Goal: Transaction & Acquisition: Book appointment/travel/reservation

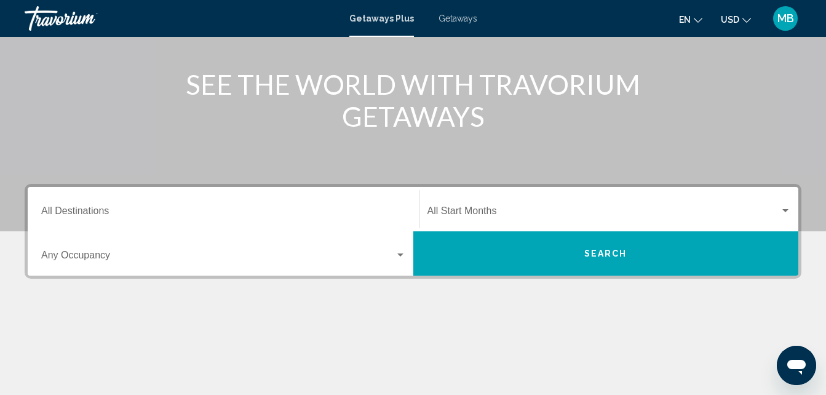
scroll to position [127, 0]
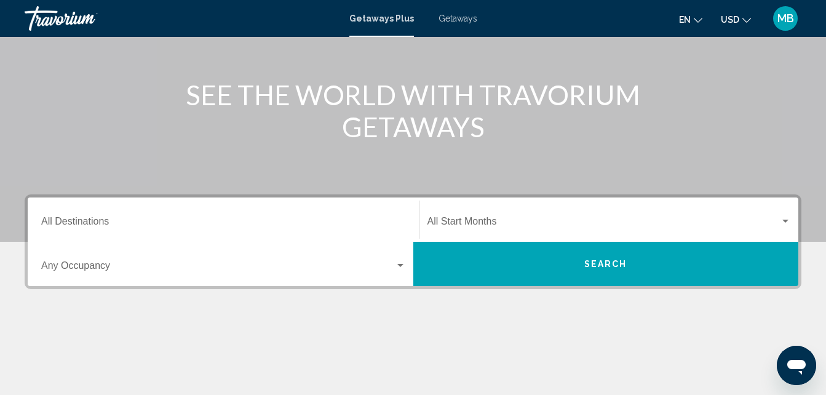
click at [399, 265] on div "Search widget" at bounding box center [400, 265] width 6 height 3
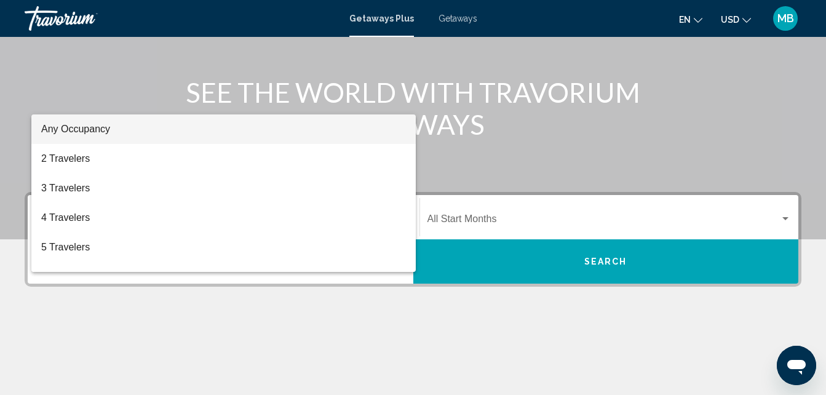
scroll to position [128, 0]
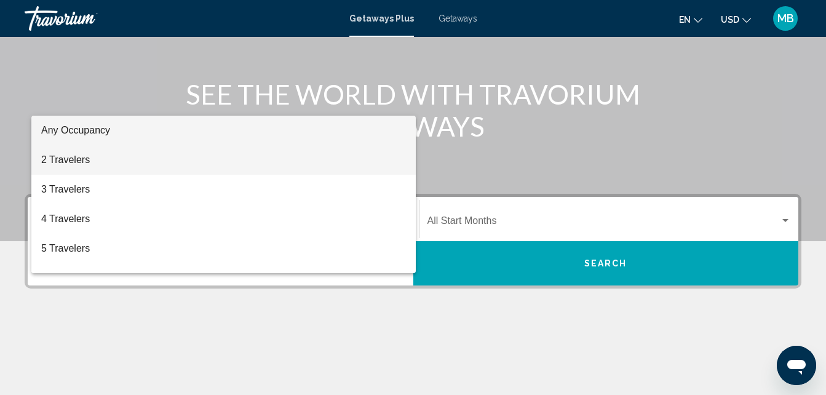
click at [81, 157] on span "2 Travelers" at bounding box center [223, 160] width 365 height 30
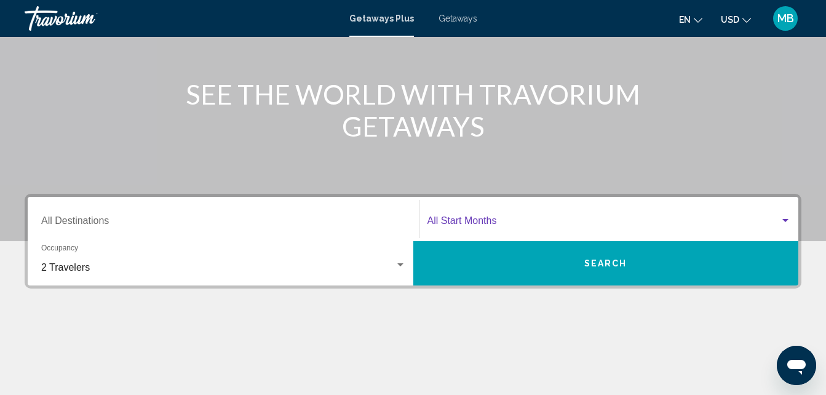
click at [786, 218] on div "Search widget" at bounding box center [785, 221] width 11 height 10
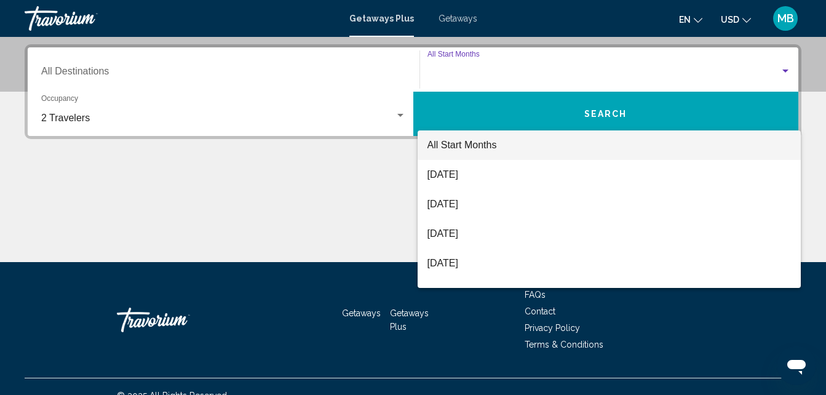
scroll to position [282, 0]
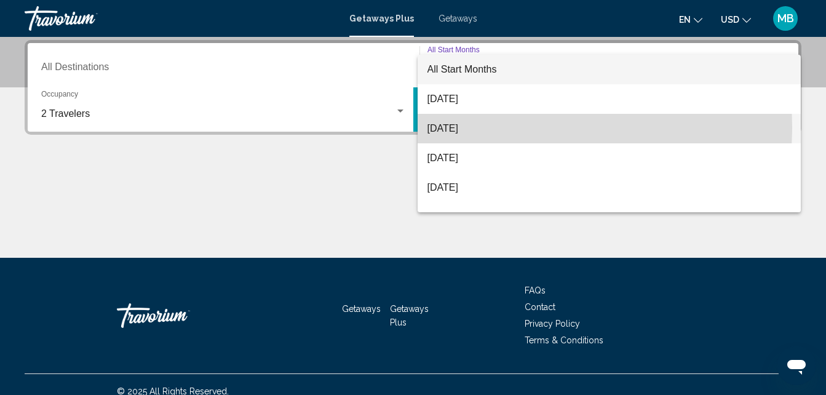
click at [484, 127] on span "[DATE]" at bounding box center [610, 129] width 364 height 30
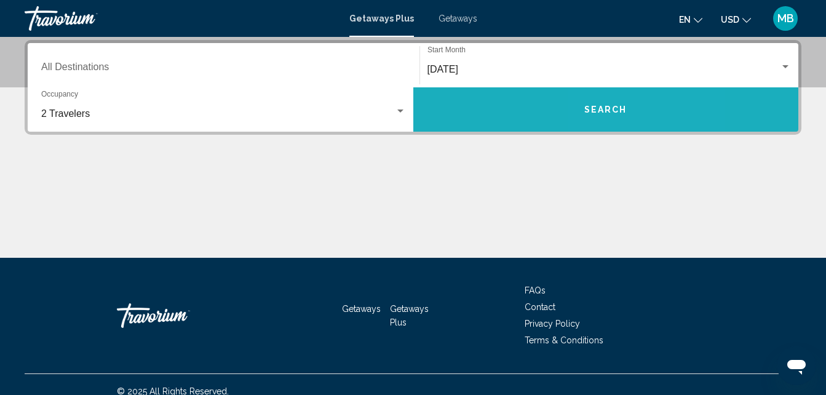
click at [609, 106] on span "Search" at bounding box center [605, 110] width 43 height 10
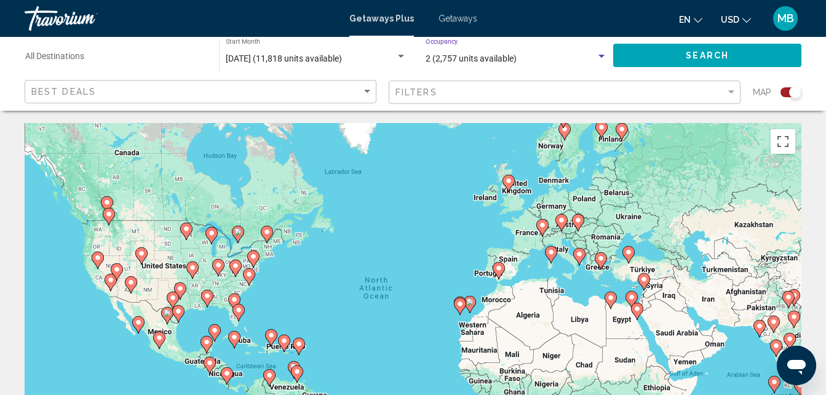
click at [601, 58] on div "Search widget" at bounding box center [601, 57] width 11 height 10
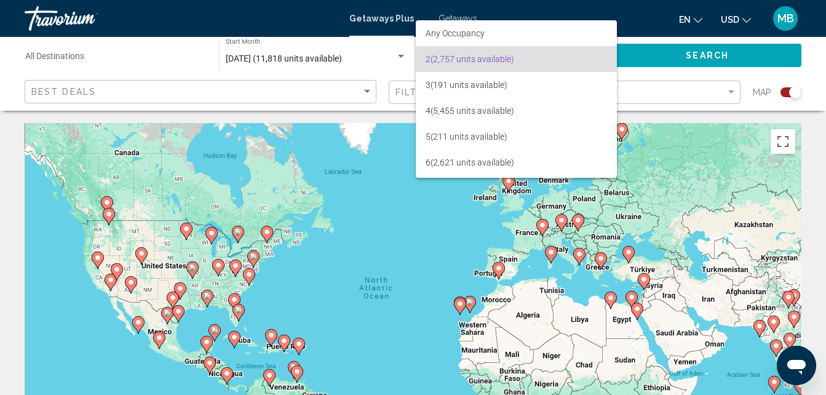
click at [388, 129] on div at bounding box center [413, 197] width 826 height 395
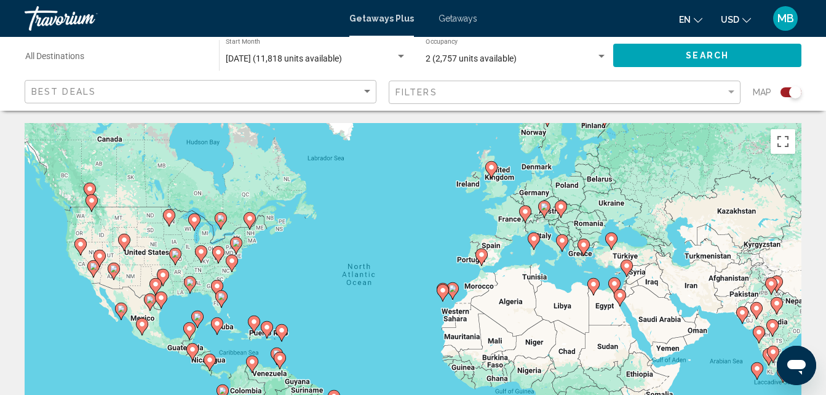
drag, startPoint x: 388, startPoint y: 129, endPoint x: 369, endPoint y: 119, distance: 21.8
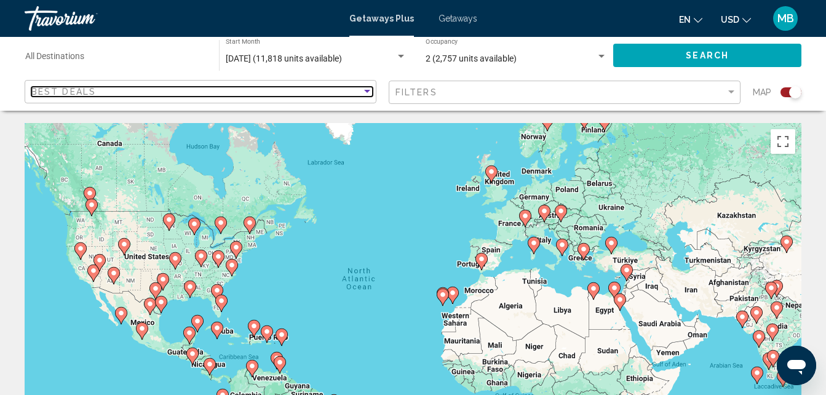
click at [367, 93] on div "Sort by" at bounding box center [367, 91] width 6 height 3
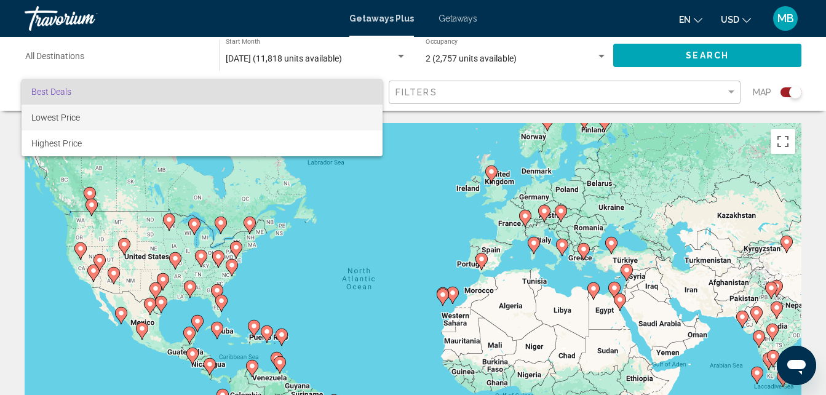
click at [356, 122] on span "Lowest Price" at bounding box center [201, 118] width 341 height 26
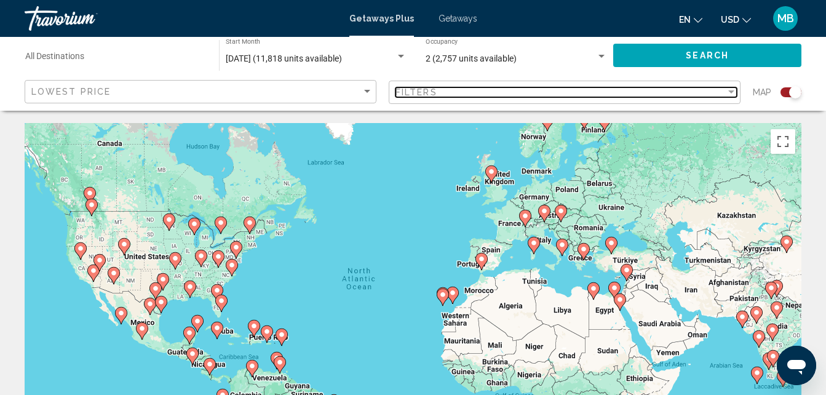
click at [731, 90] on div "Filter" at bounding box center [731, 92] width 11 height 10
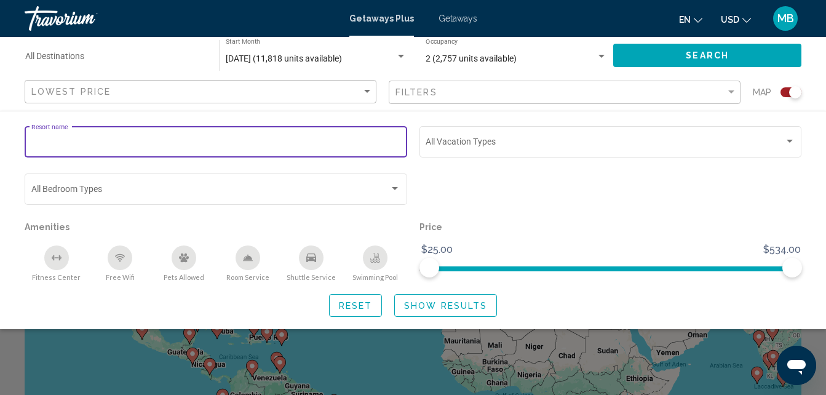
click at [57, 141] on input "Resort name" at bounding box center [216, 144] width 370 height 10
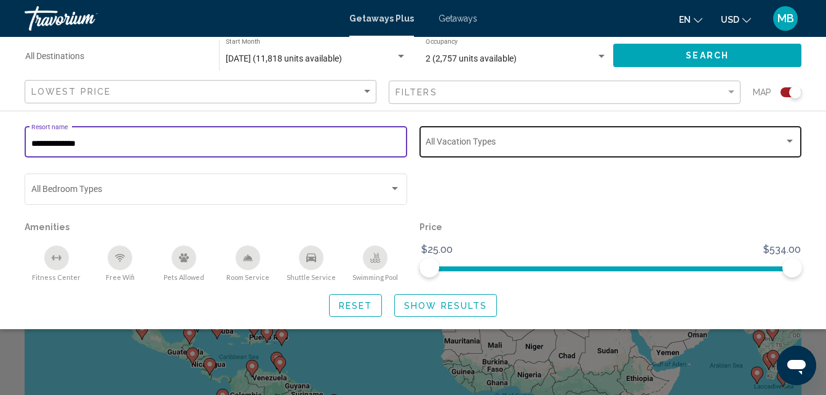
type input "**********"
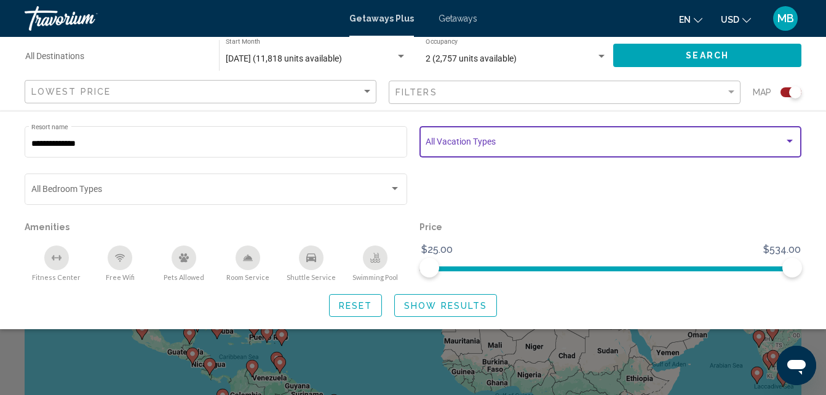
click at [789, 140] on div "Search widget" at bounding box center [790, 141] width 6 height 3
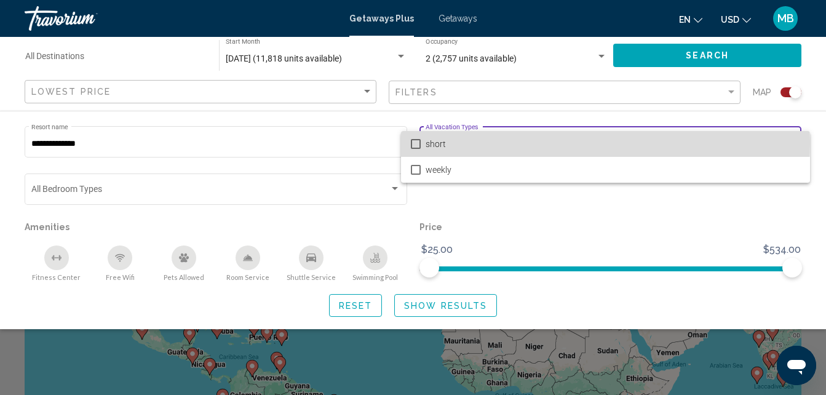
click at [412, 143] on mat-pseudo-checkbox at bounding box center [416, 144] width 10 height 10
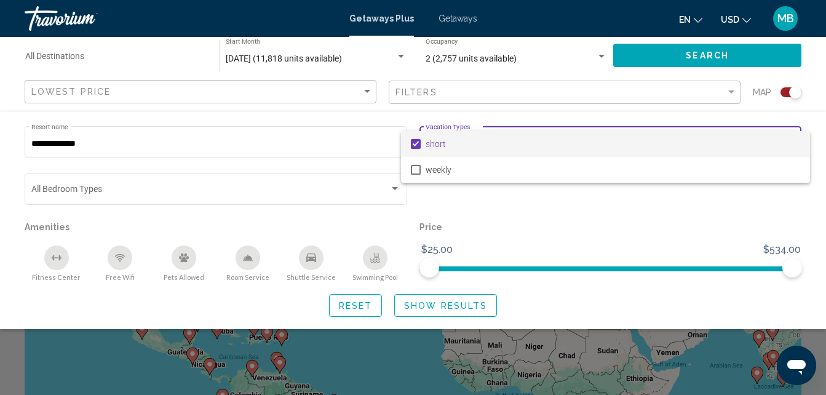
click at [392, 187] on div at bounding box center [413, 197] width 826 height 395
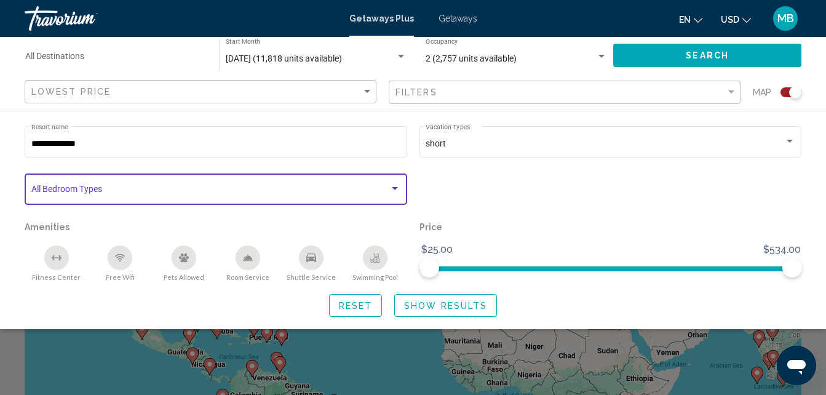
click at [392, 187] on div "Search widget" at bounding box center [395, 188] width 6 height 3
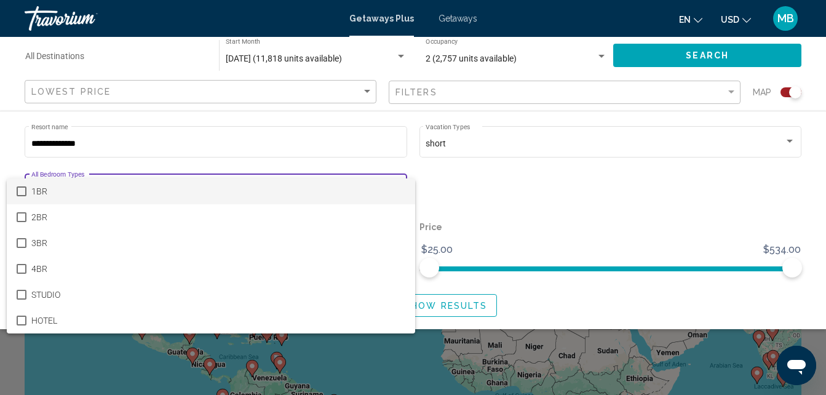
click at [391, 194] on span "1BR" at bounding box center [218, 191] width 375 height 26
click at [494, 191] on div at bounding box center [413, 197] width 826 height 395
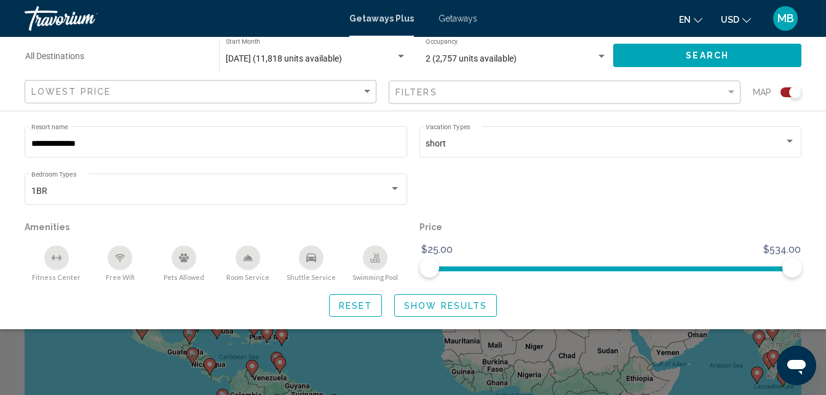
click at [446, 304] on span "Show Results" at bounding box center [445, 306] width 83 height 10
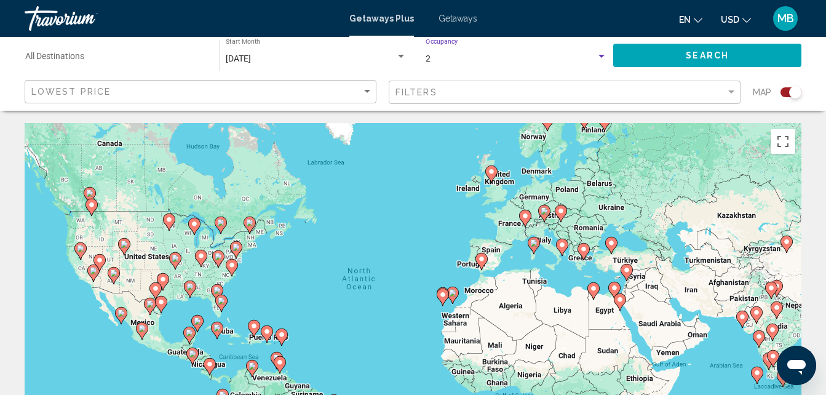
click at [601, 54] on div "Search widget" at bounding box center [601, 57] width 11 height 10
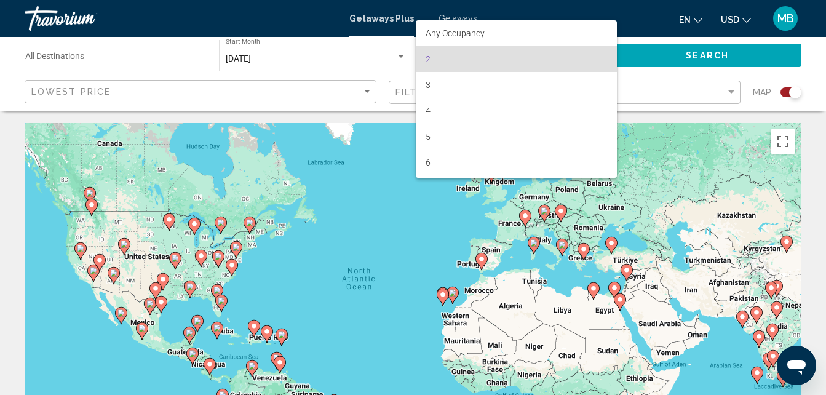
click at [391, 129] on div at bounding box center [413, 197] width 826 height 395
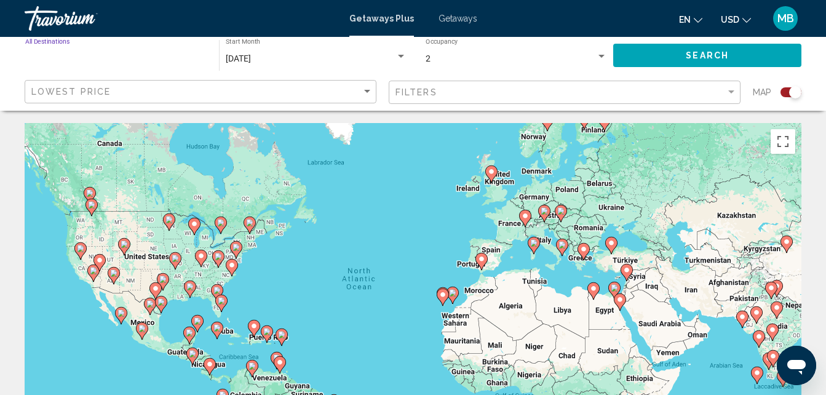
click at [76, 58] on input "Destination All Destinations" at bounding box center [115, 59] width 181 height 10
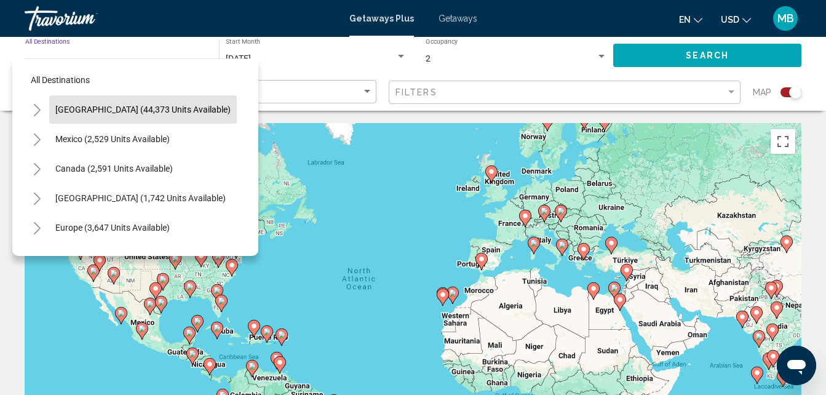
click at [79, 108] on span "[GEOGRAPHIC_DATA] (44,373 units available)" at bounding box center [142, 110] width 175 height 10
type input "**********"
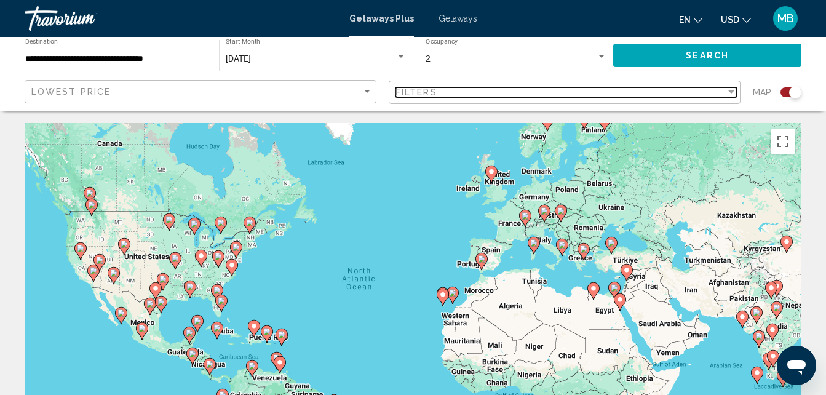
click at [730, 92] on div "Filter" at bounding box center [731, 91] width 6 height 3
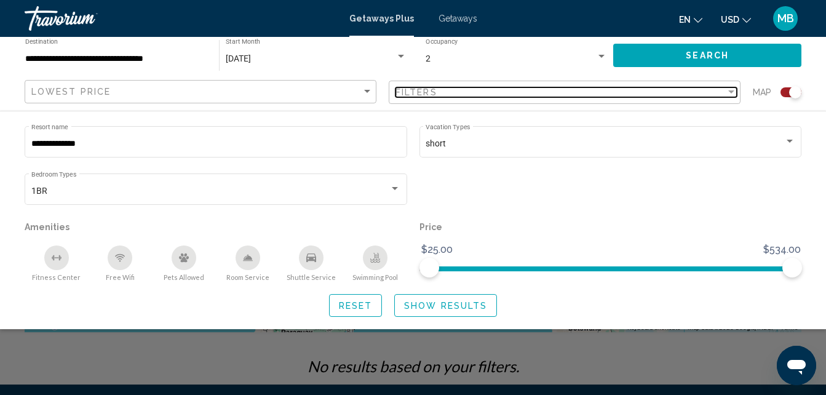
scroll to position [161, 0]
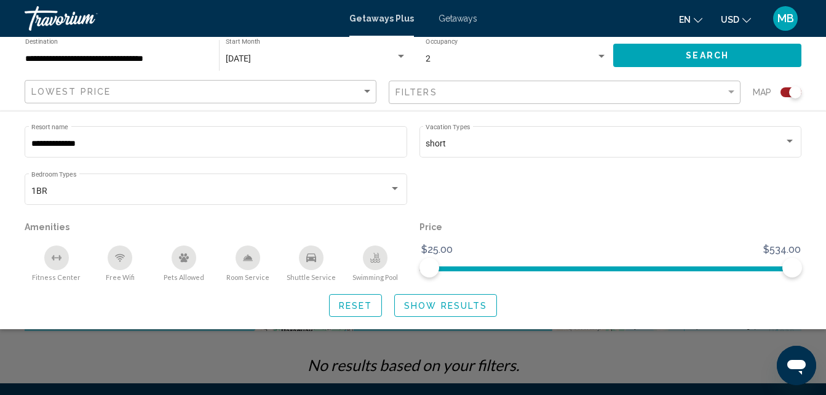
click at [452, 301] on span "Show Results" at bounding box center [445, 306] width 83 height 10
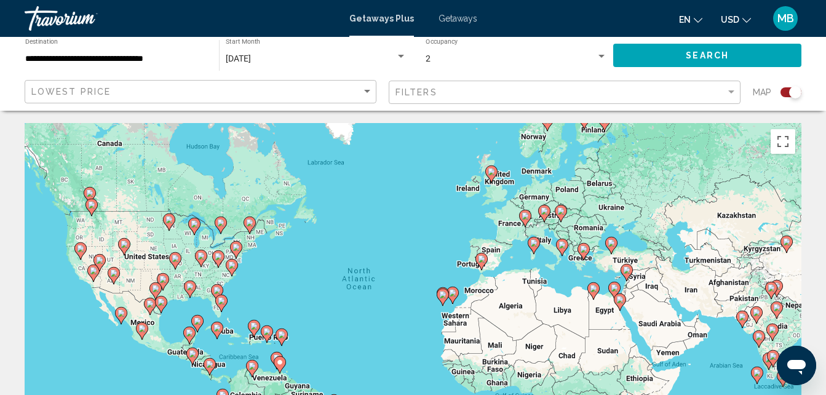
click at [460, 17] on span "Getaways" at bounding box center [458, 19] width 39 height 10
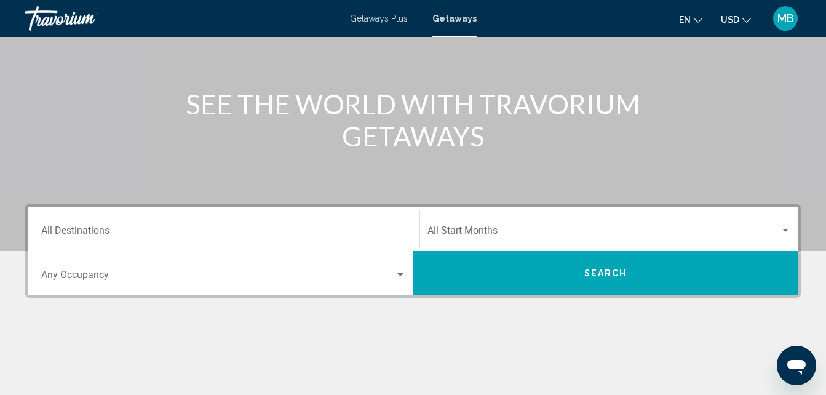
scroll to position [124, 0]
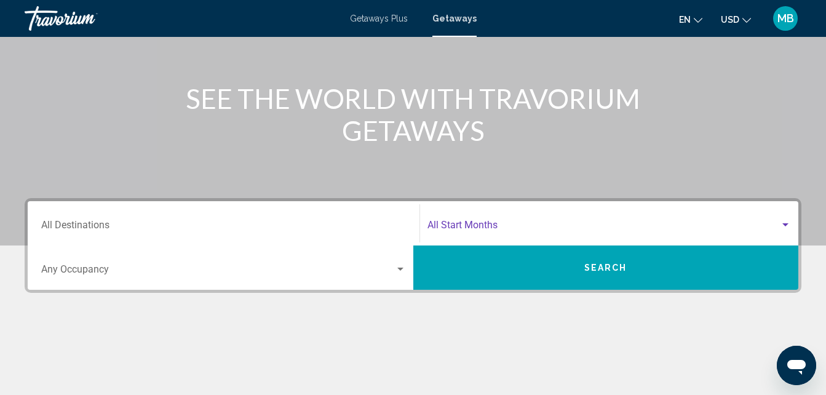
click at [786, 221] on div "Search widget" at bounding box center [785, 225] width 11 height 10
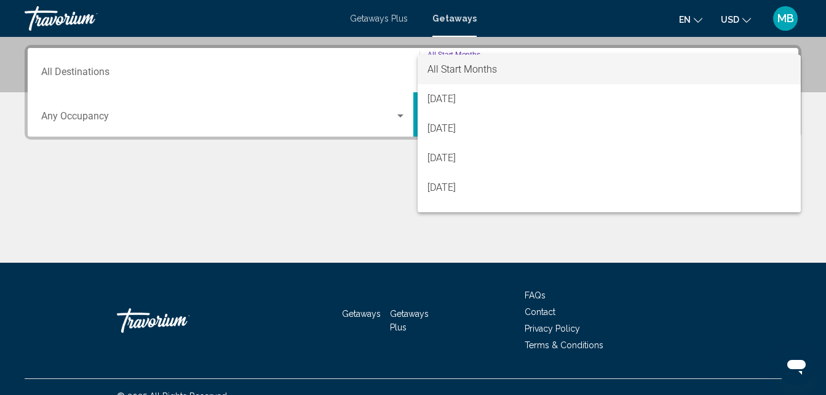
scroll to position [282, 0]
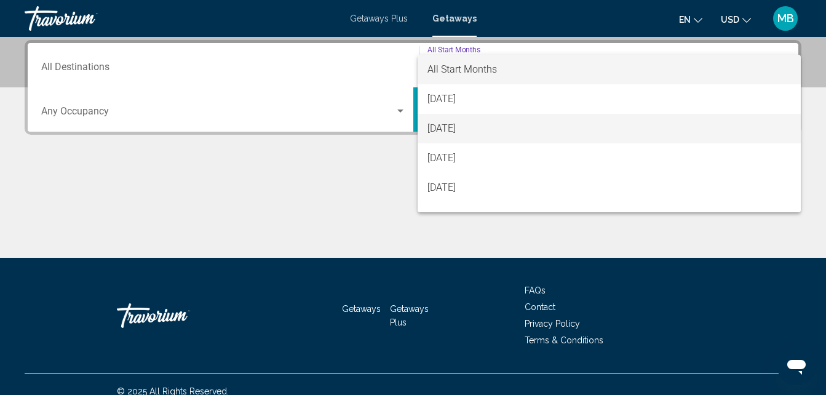
click at [496, 126] on span "[DATE]" at bounding box center [610, 129] width 364 height 30
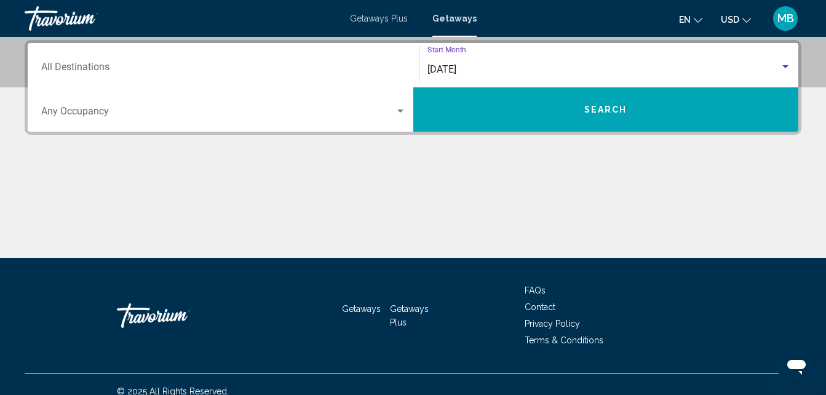
click at [401, 108] on div "Search widget" at bounding box center [400, 111] width 11 height 10
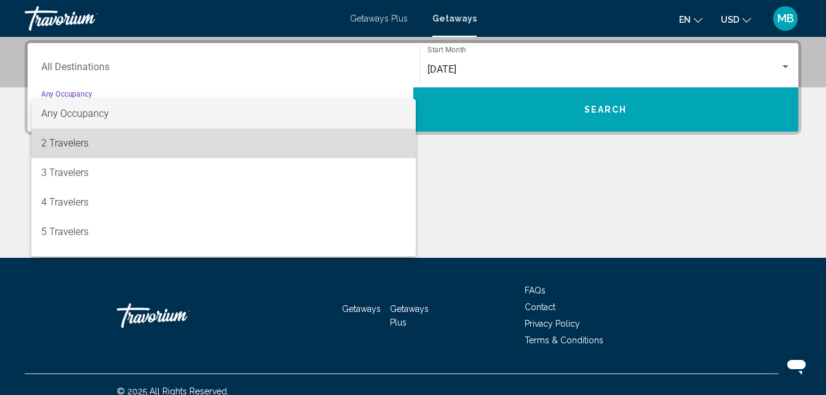
click at [383, 145] on span "2 Travelers" at bounding box center [223, 144] width 365 height 30
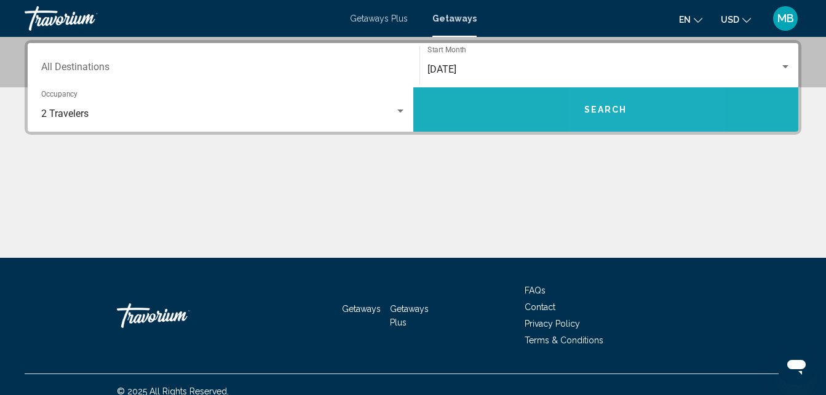
click at [606, 105] on span "Search" at bounding box center [605, 110] width 43 height 10
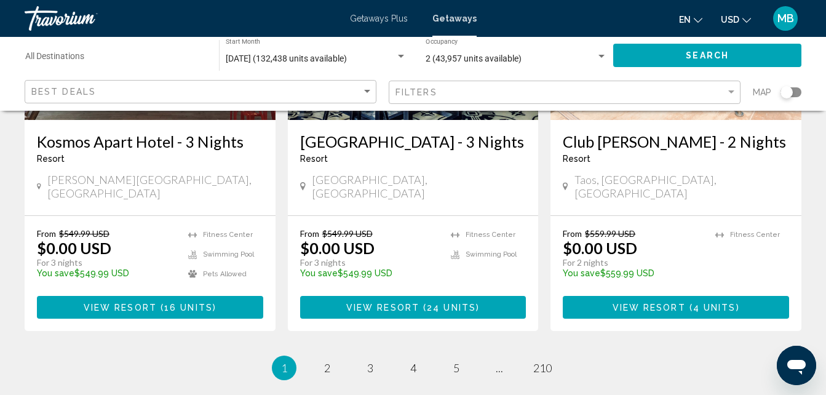
scroll to position [1649, 0]
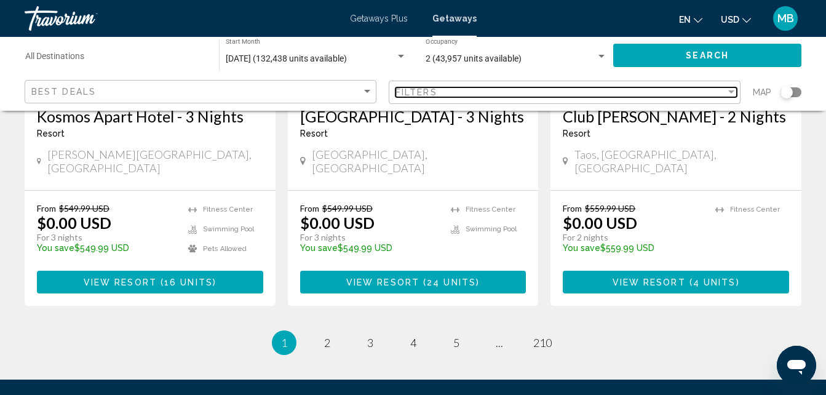
click at [732, 90] on div "Filter" at bounding box center [731, 92] width 11 height 10
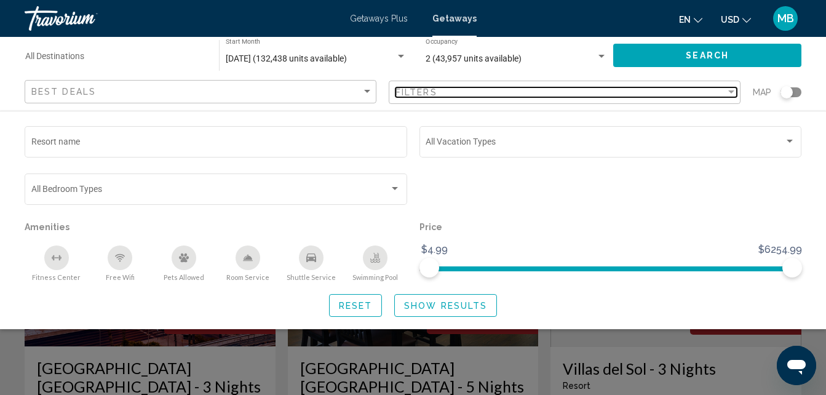
scroll to position [0, 0]
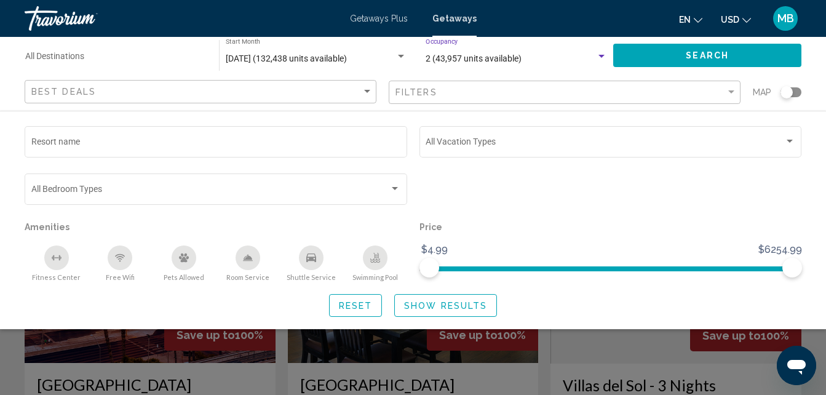
click at [603, 57] on div "Search widget" at bounding box center [602, 56] width 6 height 3
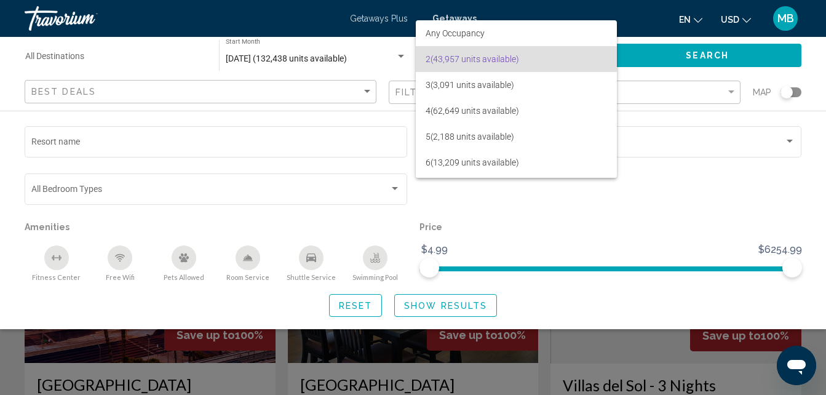
click at [728, 129] on div at bounding box center [413, 197] width 826 height 395
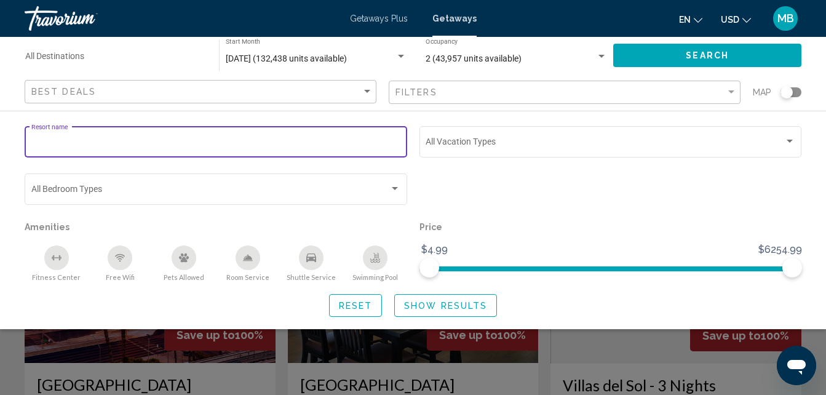
click at [40, 145] on input "Resort name" at bounding box center [216, 144] width 370 height 10
type input "**********"
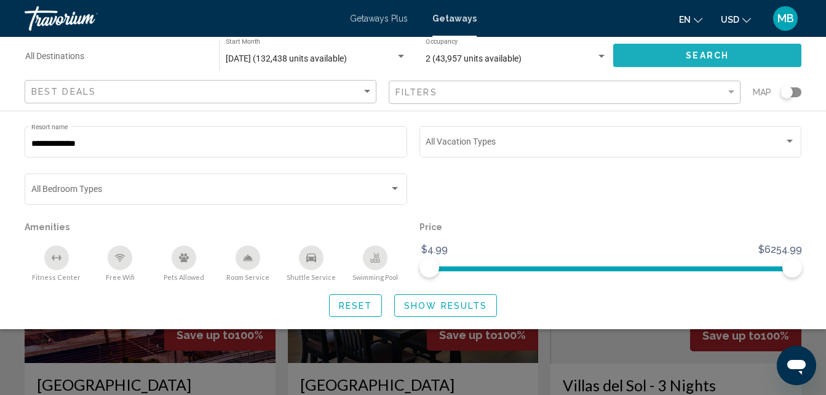
click at [689, 55] on span "Search" at bounding box center [707, 56] width 43 height 10
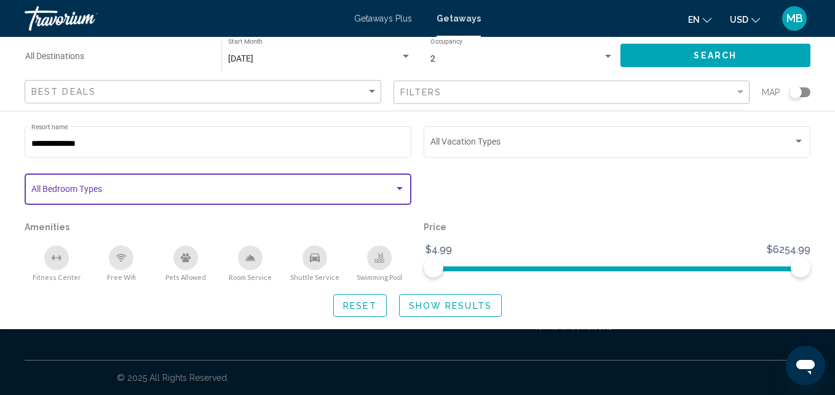
click at [401, 185] on div "Search widget" at bounding box center [399, 189] width 11 height 10
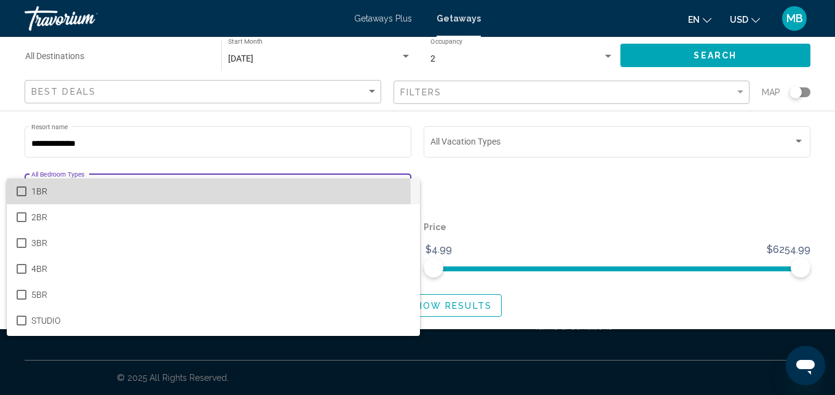
click at [22, 191] on mat-pseudo-checkbox at bounding box center [22, 191] width 10 height 10
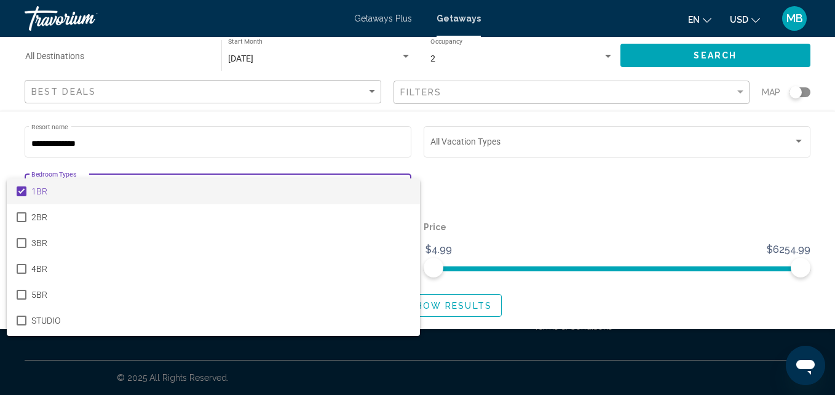
click at [490, 186] on div at bounding box center [417, 197] width 835 height 395
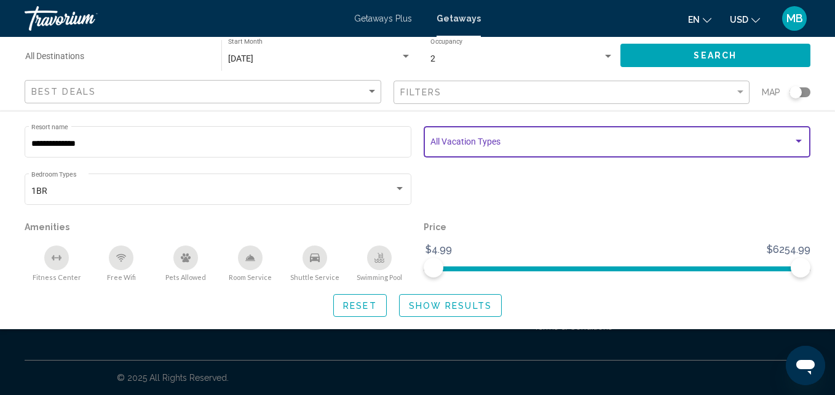
click at [797, 141] on div "Search widget" at bounding box center [799, 141] width 6 height 3
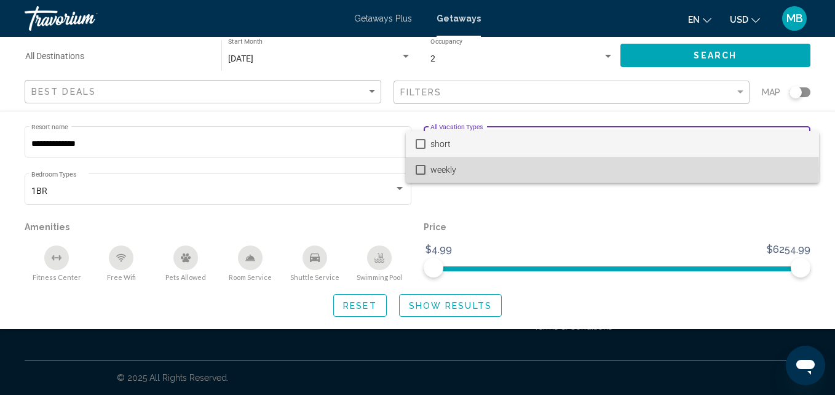
click at [421, 170] on mat-pseudo-checkbox at bounding box center [421, 170] width 10 height 10
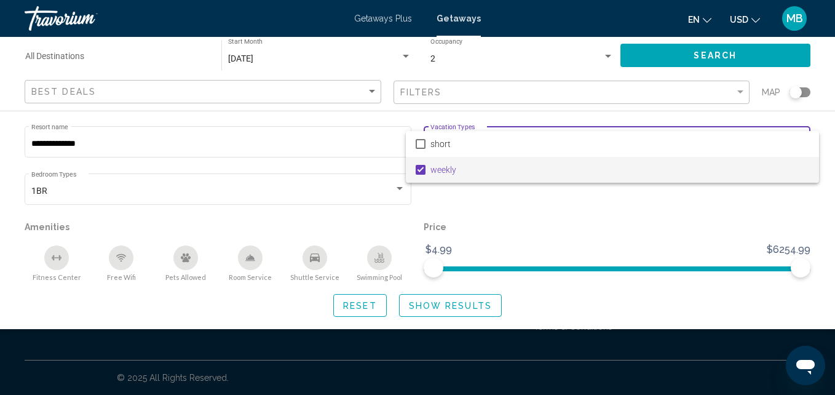
click at [603, 220] on div at bounding box center [417, 197] width 835 height 395
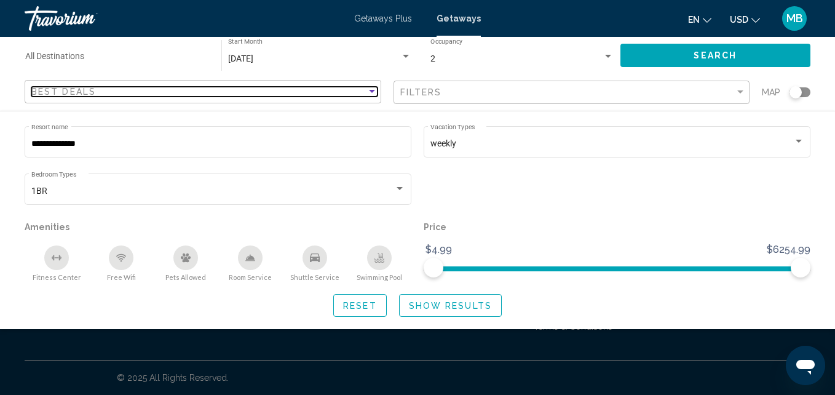
click at [372, 89] on div "Sort by" at bounding box center [372, 92] width 11 height 10
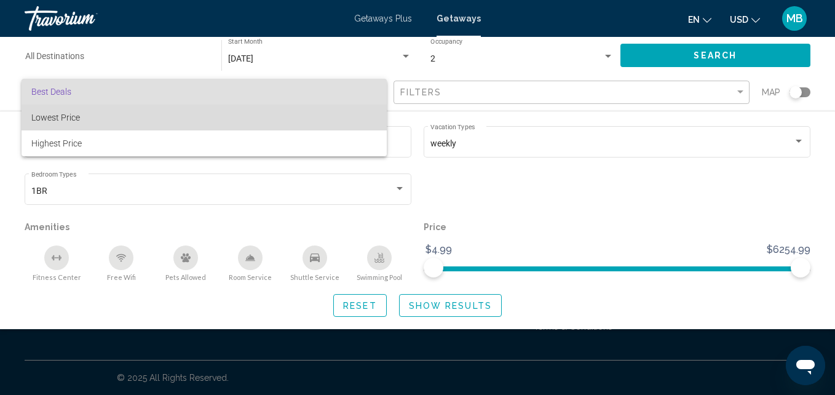
click at [76, 118] on span "Lowest Price" at bounding box center [55, 118] width 49 height 10
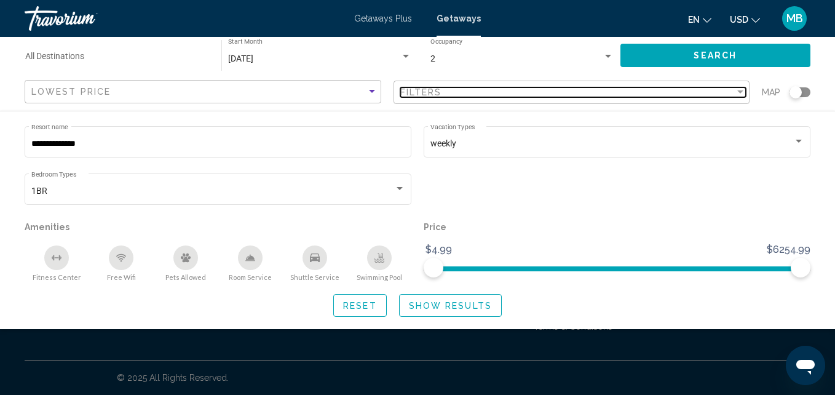
click at [740, 92] on div "Filter" at bounding box center [741, 91] width 6 height 3
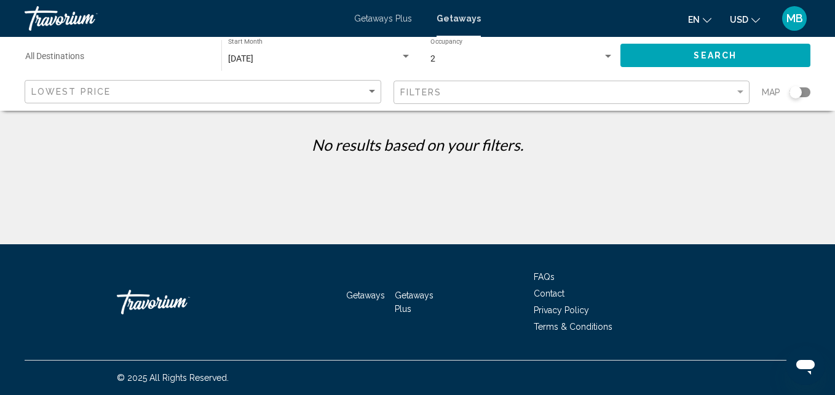
click at [709, 138] on p "No results based on your filters." at bounding box center [417, 144] width 799 height 18
click at [709, 51] on span "Search" at bounding box center [715, 56] width 43 height 10
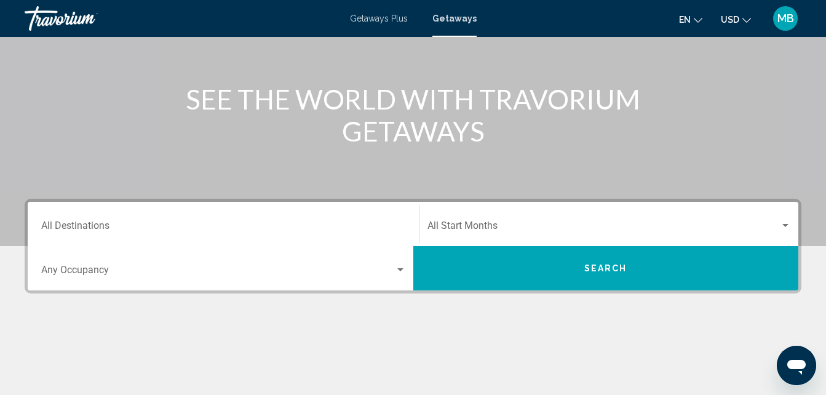
scroll to position [133, 0]
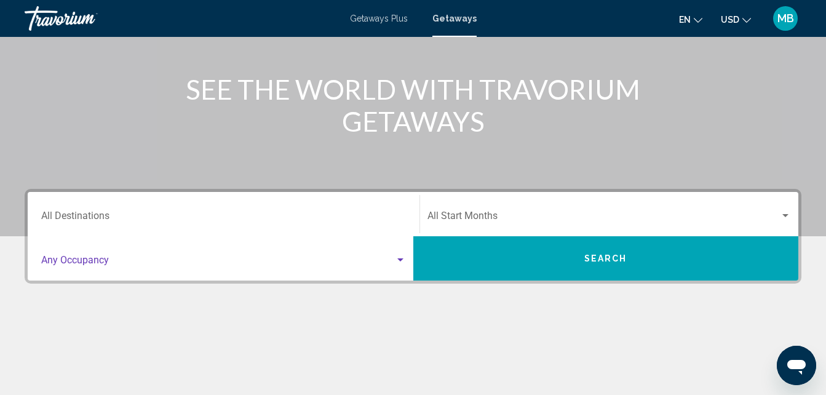
click at [400, 260] on div "Search widget" at bounding box center [400, 259] width 6 height 3
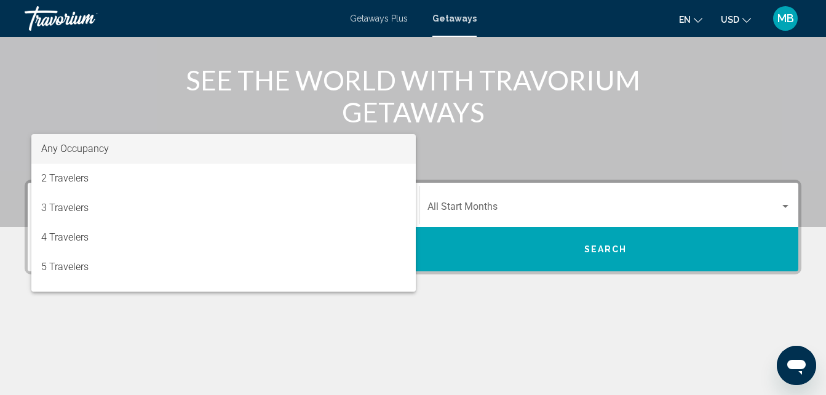
scroll to position [110, 0]
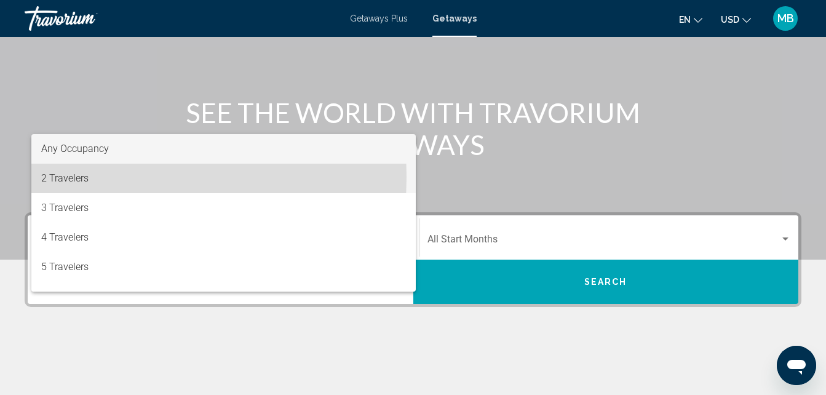
click at [68, 177] on span "2 Travelers" at bounding box center [223, 179] width 365 height 30
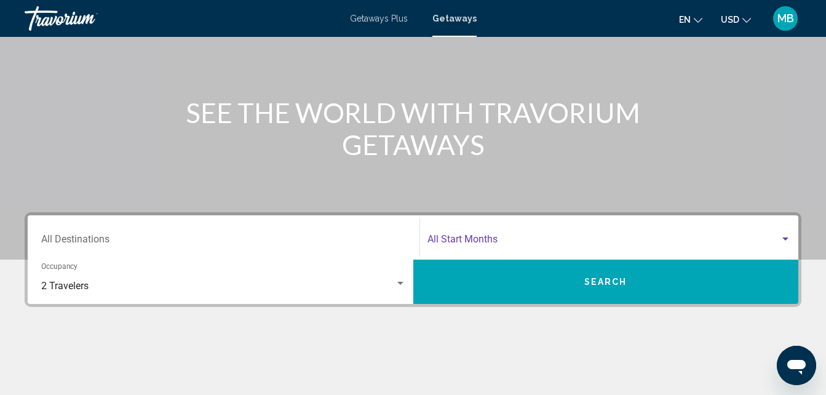
click at [784, 236] on div "Search widget" at bounding box center [785, 239] width 11 height 10
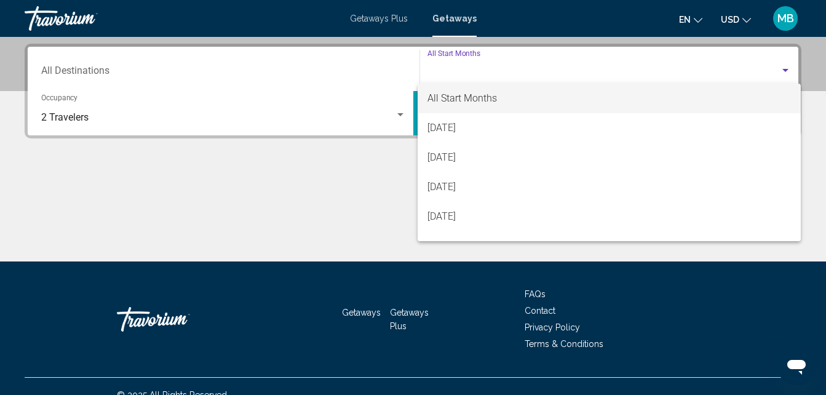
scroll to position [282, 0]
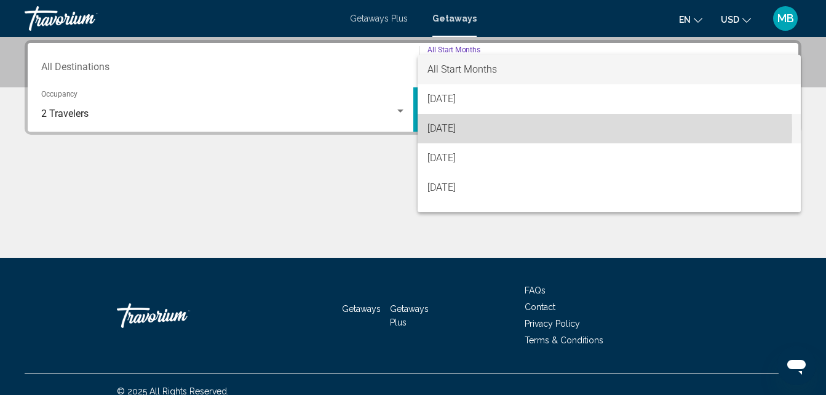
click at [490, 129] on span "[DATE]" at bounding box center [610, 129] width 364 height 30
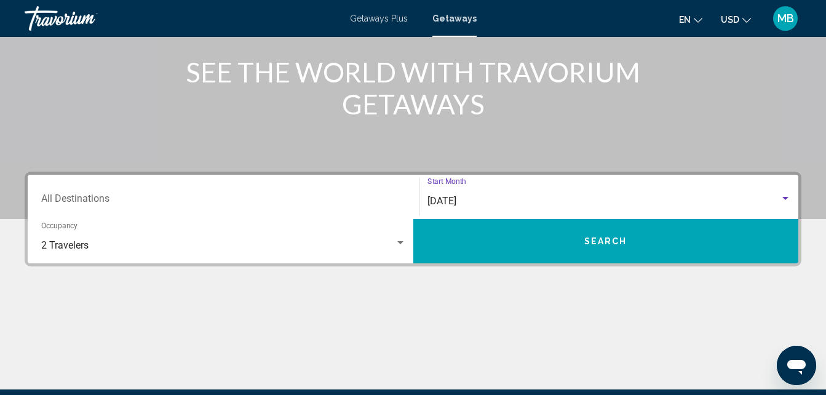
scroll to position [142, 0]
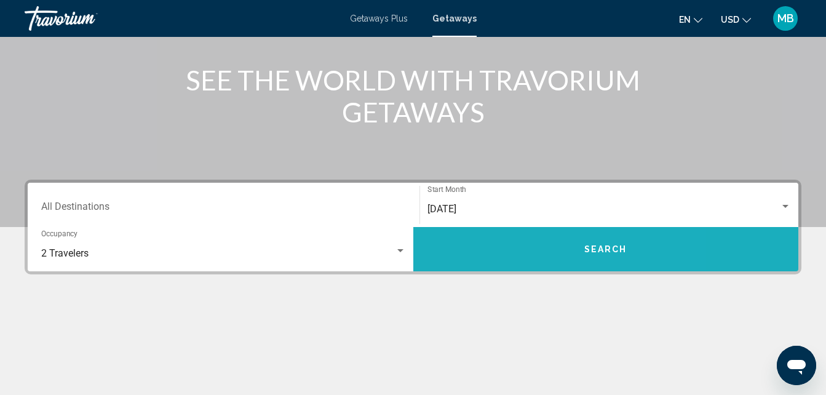
click at [597, 244] on span "Search" at bounding box center [605, 249] width 43 height 10
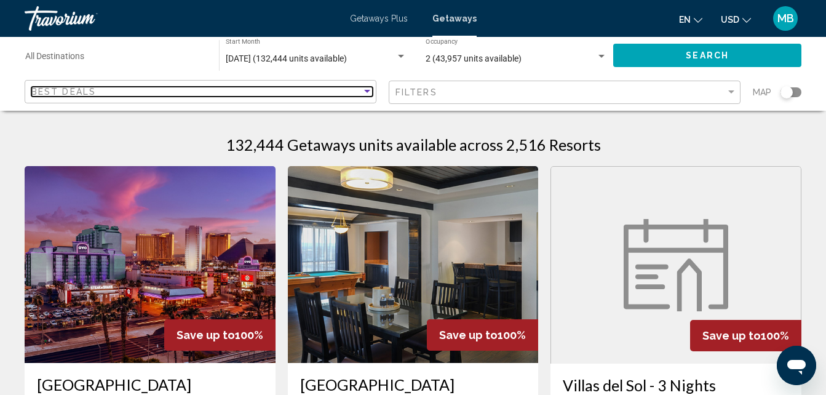
click at [367, 92] on div "Sort by" at bounding box center [367, 91] width 6 height 3
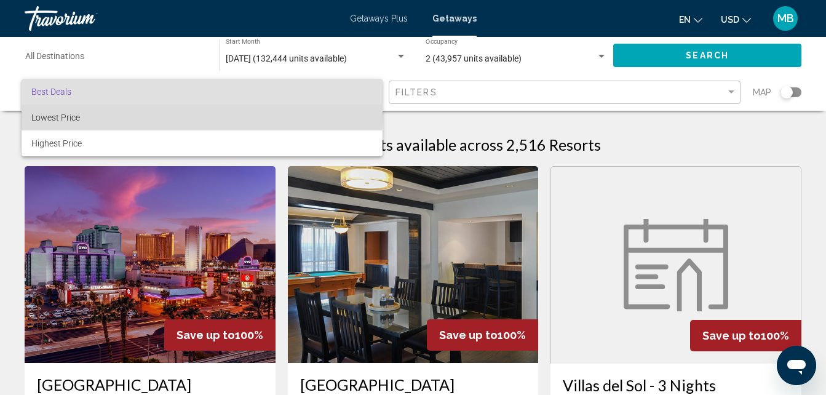
click at [74, 114] on span "Lowest Price" at bounding box center [55, 118] width 49 height 10
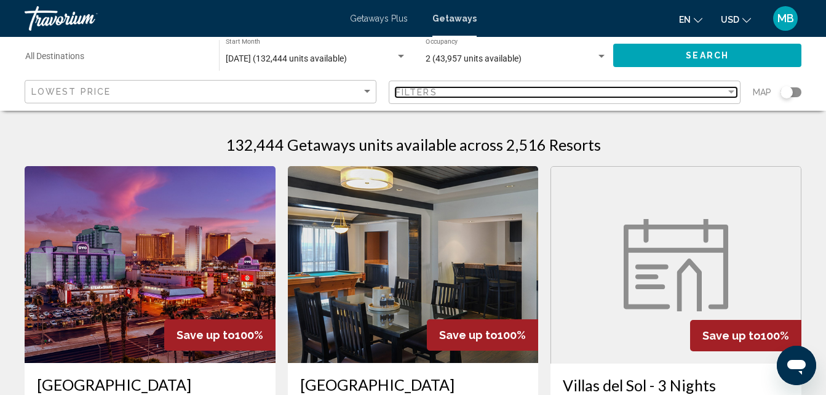
click at [732, 92] on div "Filter" at bounding box center [731, 91] width 6 height 3
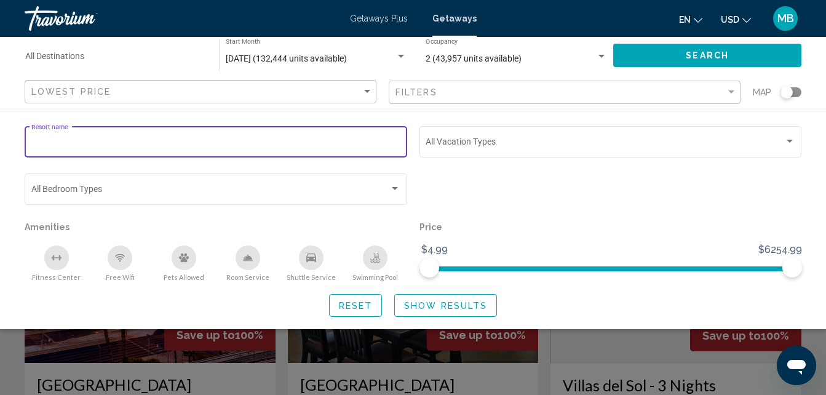
click at [38, 143] on input "Resort name" at bounding box center [216, 144] width 370 height 10
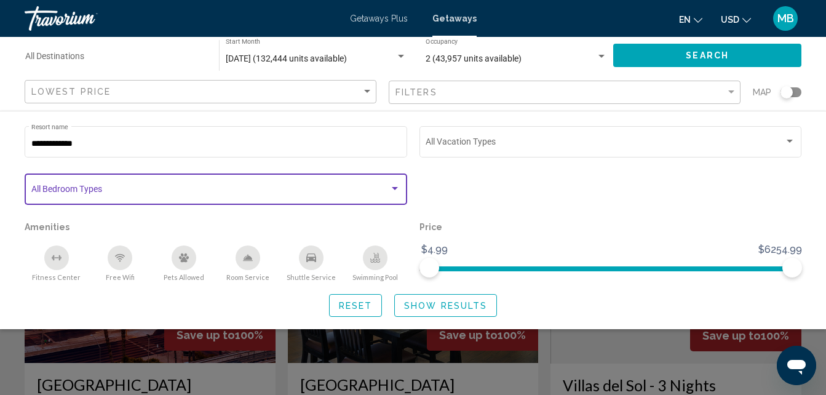
click at [394, 186] on div "Search widget" at bounding box center [394, 189] width 11 height 10
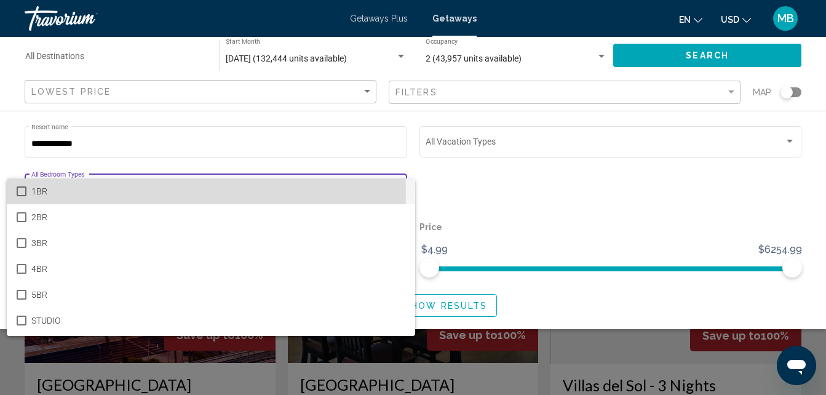
click at [22, 191] on mat-pseudo-checkbox at bounding box center [22, 191] width 10 height 10
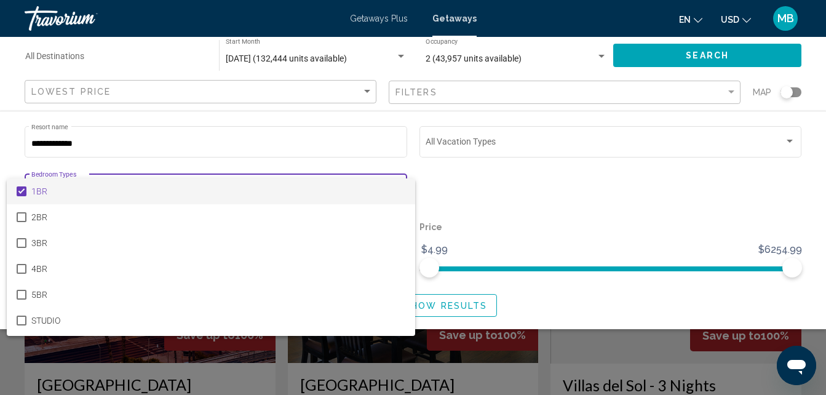
click at [496, 179] on div at bounding box center [413, 197] width 826 height 395
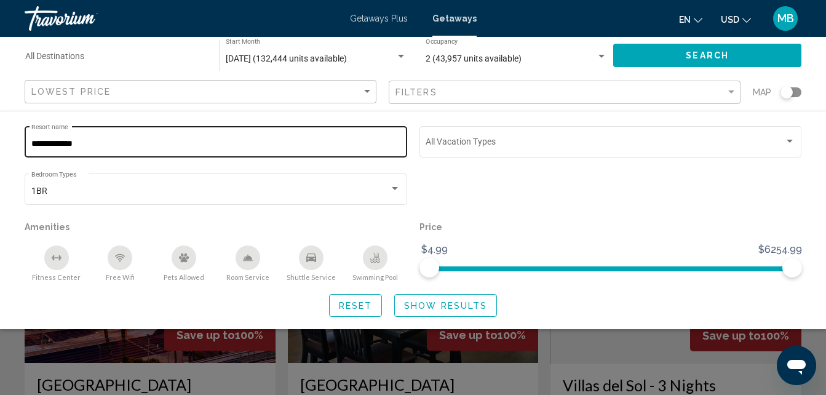
click at [84, 144] on input "**********" at bounding box center [216, 144] width 370 height 10
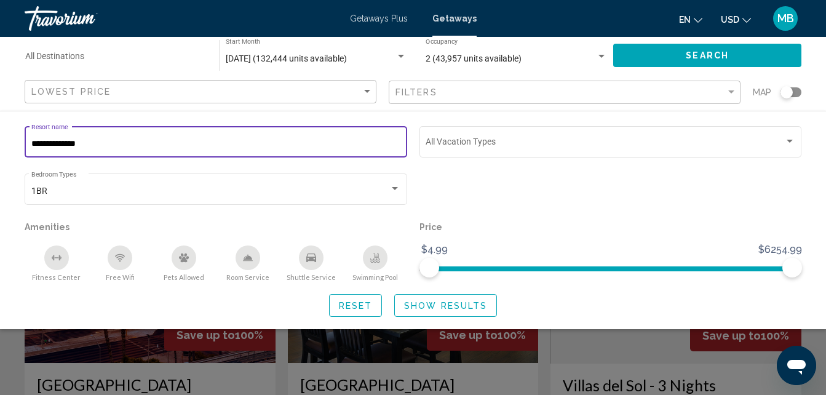
type input "**********"
click at [665, 50] on button "Search" at bounding box center [707, 55] width 188 height 23
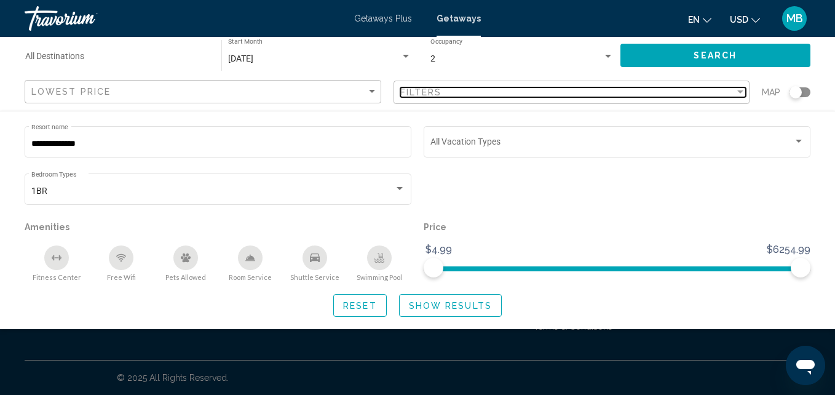
click at [741, 90] on div "Filter" at bounding box center [740, 92] width 11 height 10
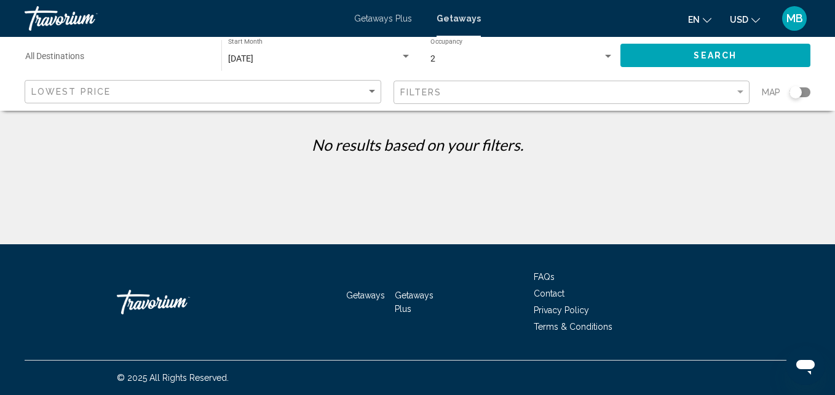
click at [826, 67] on div "Destination All Destinations [DATE] Start Month All Start Months 2 Occupancy An…" at bounding box center [417, 74] width 835 height 74
click at [351, 59] on div "[DATE]" at bounding box center [314, 59] width 172 height 10
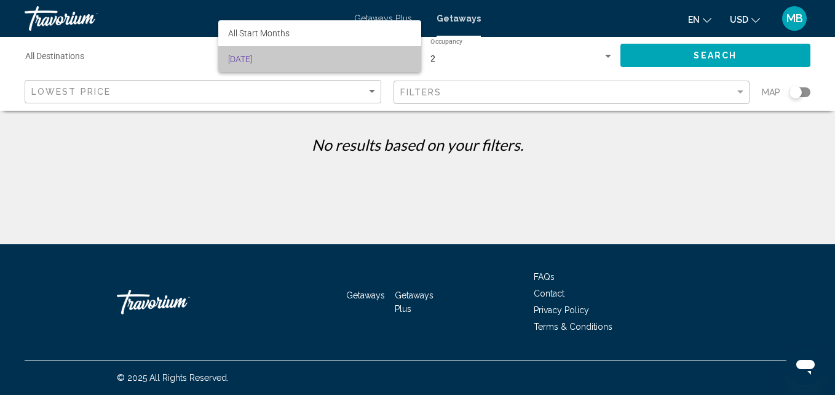
click at [351, 59] on span "[DATE]" at bounding box center [319, 59] width 183 height 26
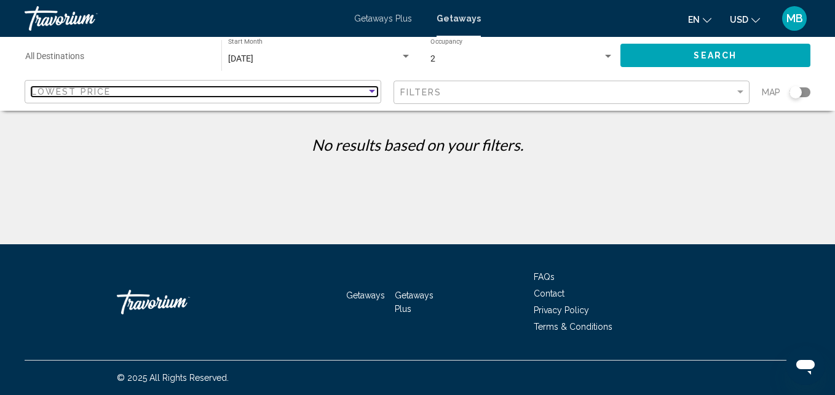
click at [371, 91] on div "Sort by" at bounding box center [372, 91] width 6 height 3
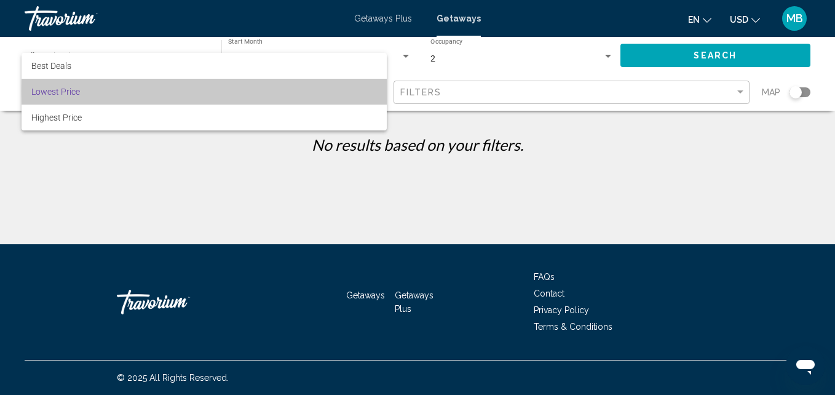
click at [371, 91] on span "Lowest Price" at bounding box center [204, 92] width 346 height 26
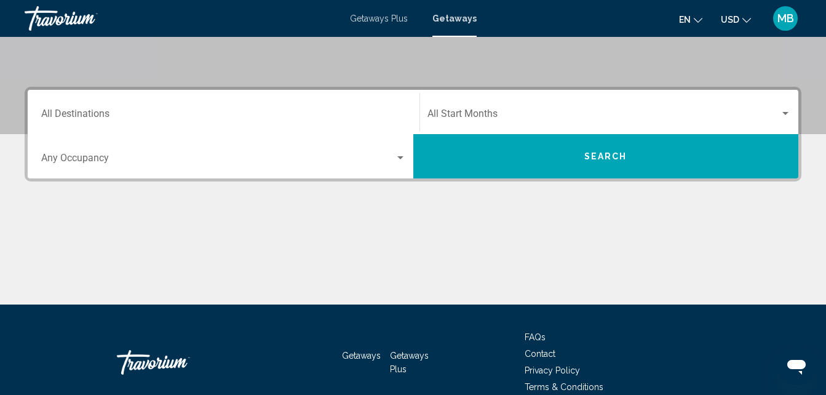
scroll to position [252, 0]
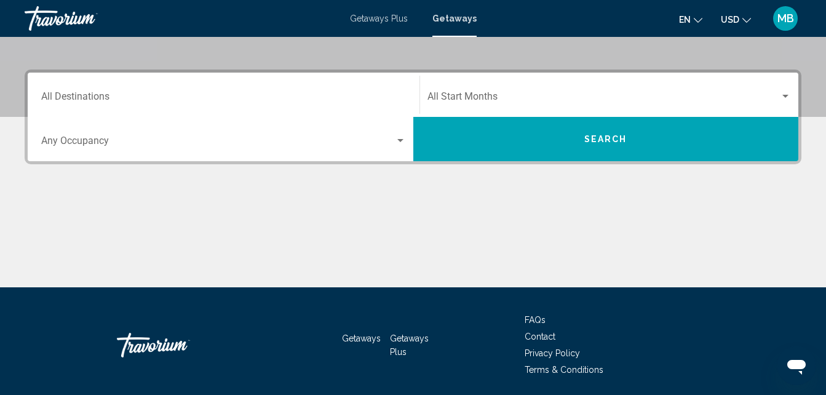
click at [447, 98] on span "Search widget" at bounding box center [604, 99] width 353 height 11
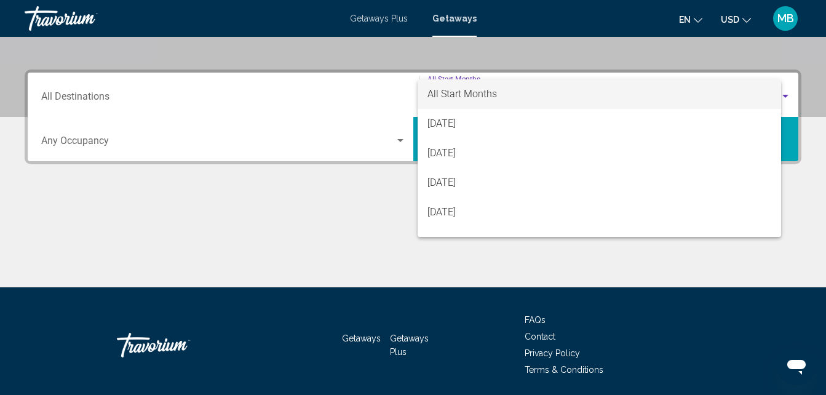
scroll to position [282, 0]
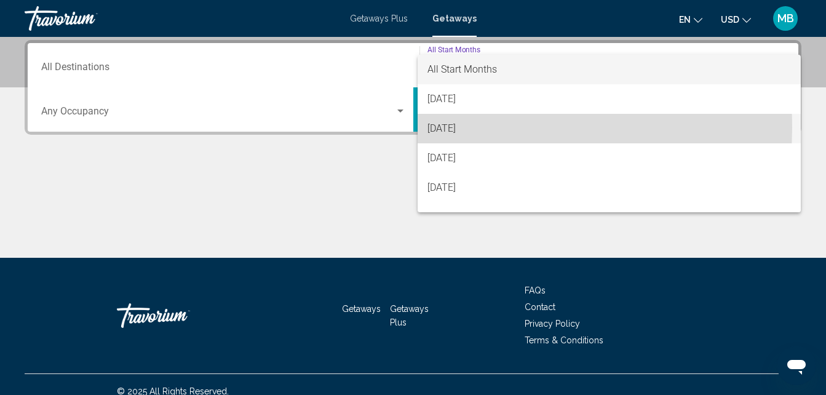
click at [458, 127] on span "[DATE]" at bounding box center [610, 129] width 364 height 30
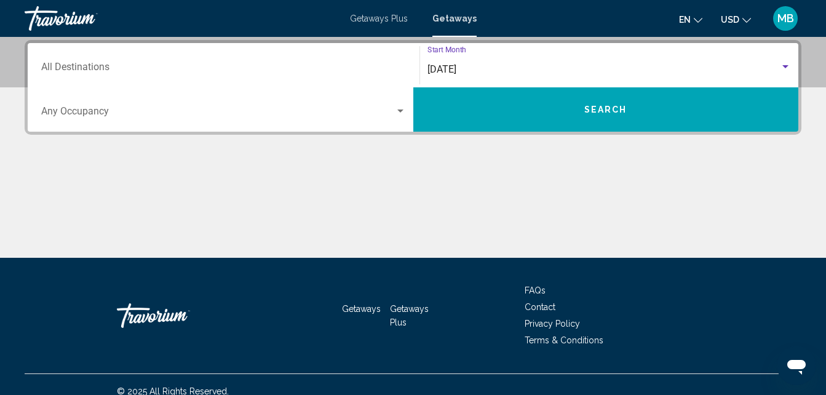
click at [401, 108] on div "Search widget" at bounding box center [400, 111] width 11 height 10
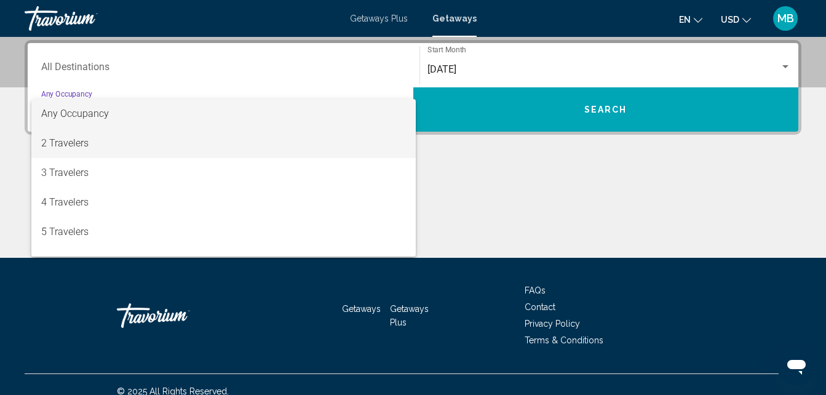
click at [57, 139] on span "2 Travelers" at bounding box center [223, 144] width 365 height 30
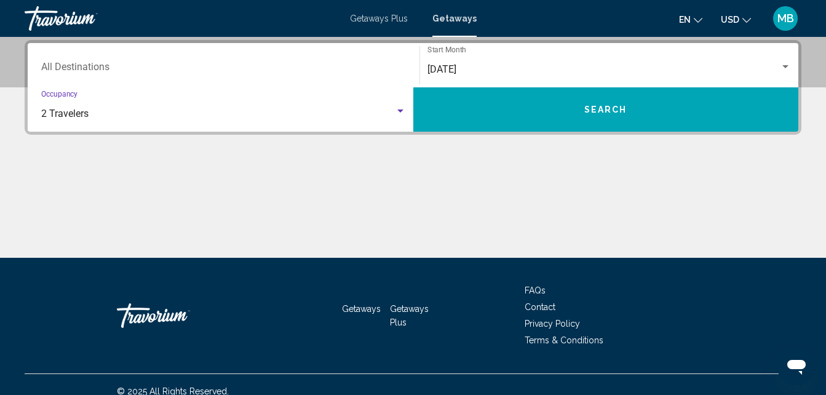
click at [607, 105] on span "Search" at bounding box center [605, 110] width 43 height 10
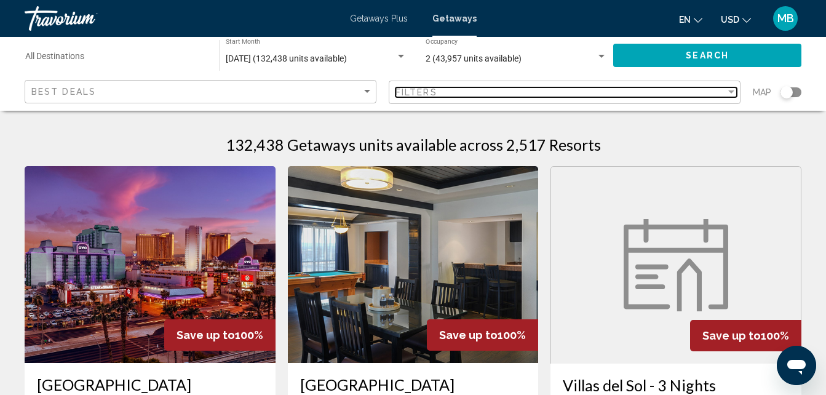
click at [730, 90] on div "Filter" at bounding box center [731, 91] width 6 height 3
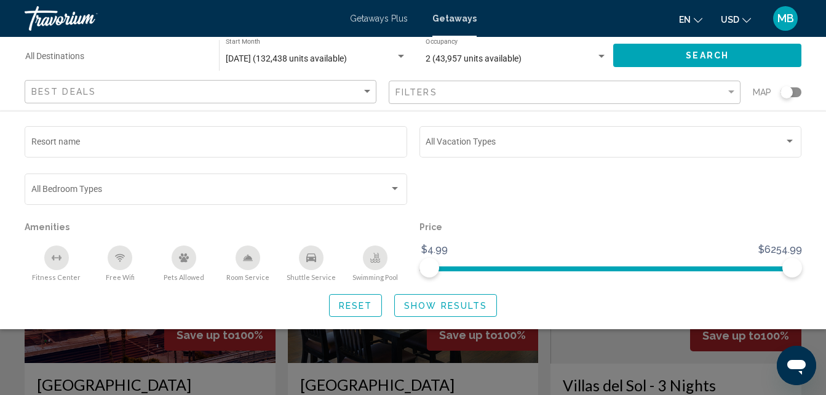
click at [818, 90] on div "Destination All Destinations [DATE] (132,438 units available) Start Month All S…" at bounding box center [413, 74] width 826 height 74
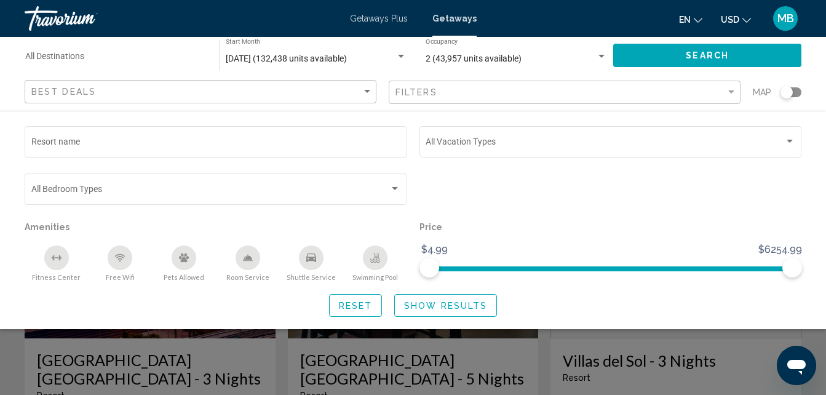
scroll to position [82, 0]
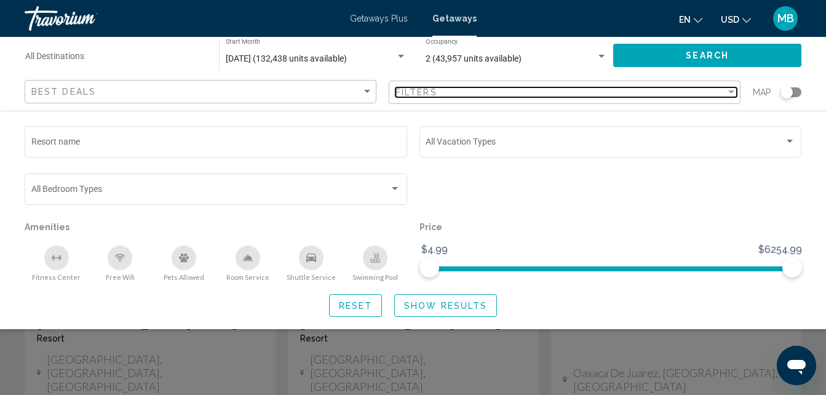
click at [730, 92] on div "Filter" at bounding box center [731, 91] width 6 height 3
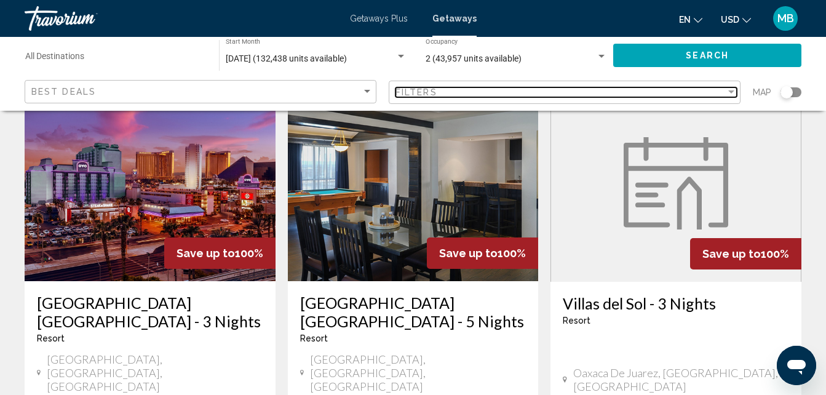
click at [730, 92] on div "Filter" at bounding box center [731, 91] width 6 height 3
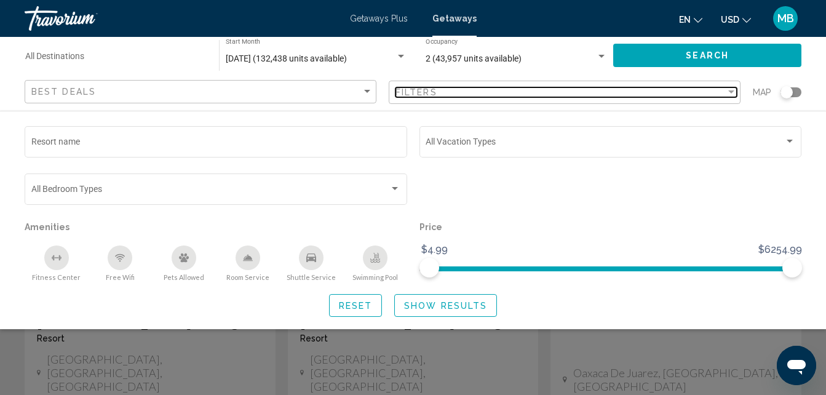
click at [730, 92] on div "Filter" at bounding box center [731, 91] width 6 height 3
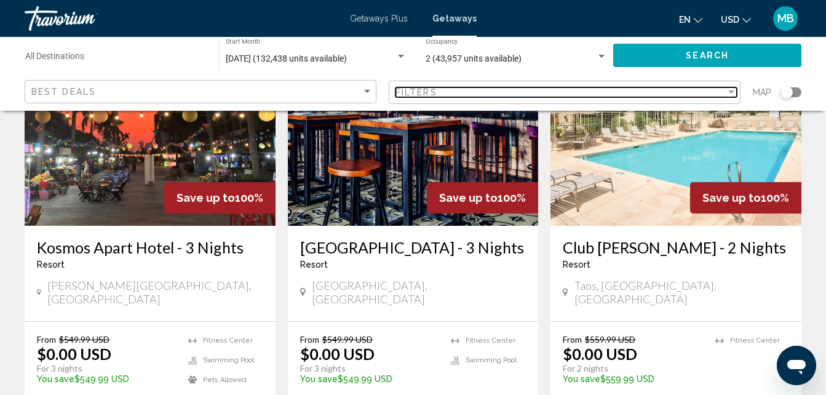
scroll to position [1568, 0]
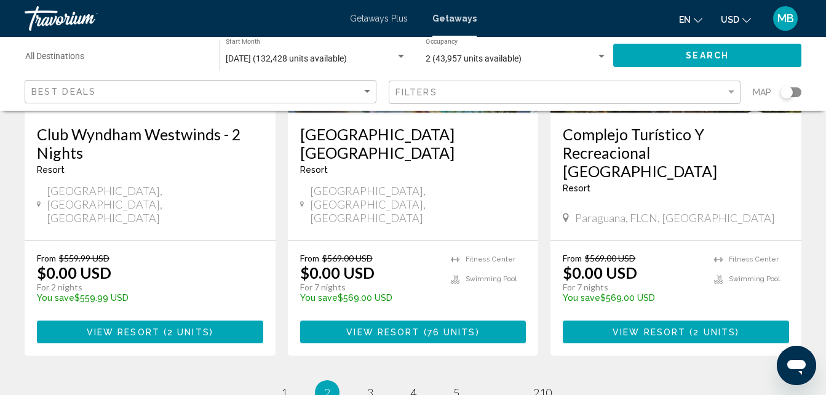
scroll to position [1704, 0]
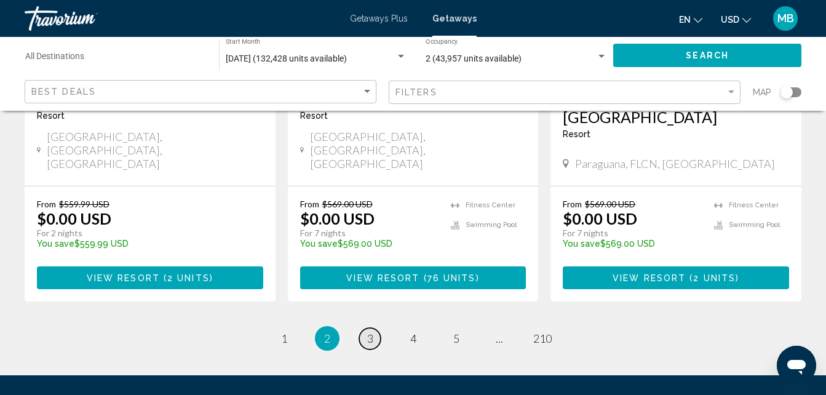
click at [371, 332] on span "3" at bounding box center [370, 339] width 6 height 14
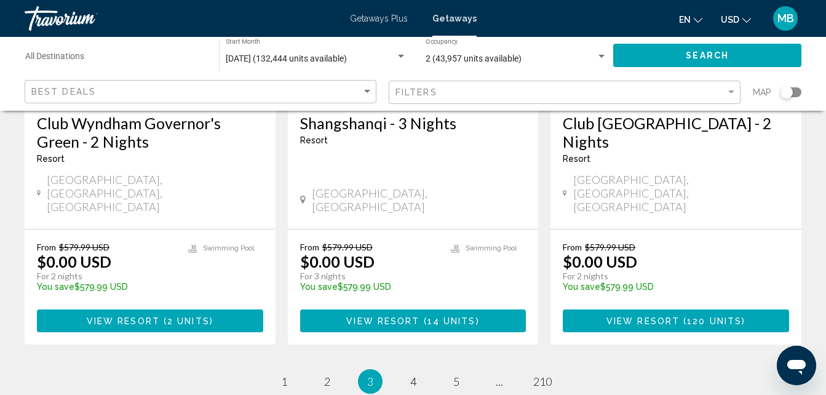
scroll to position [1682, 0]
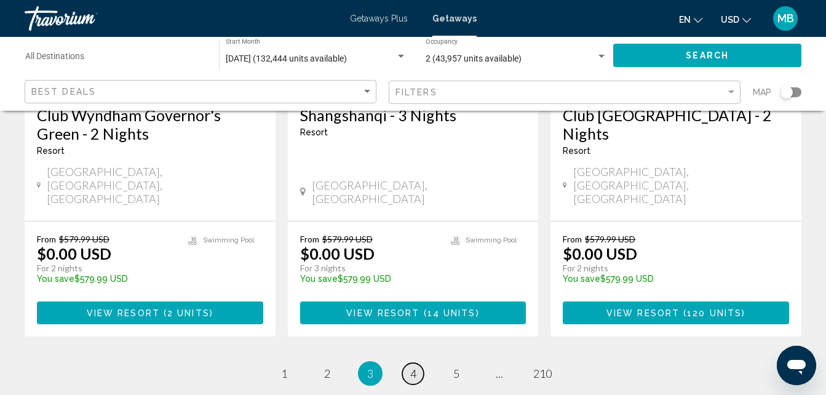
click at [413, 367] on span "4" at bounding box center [413, 374] width 6 height 14
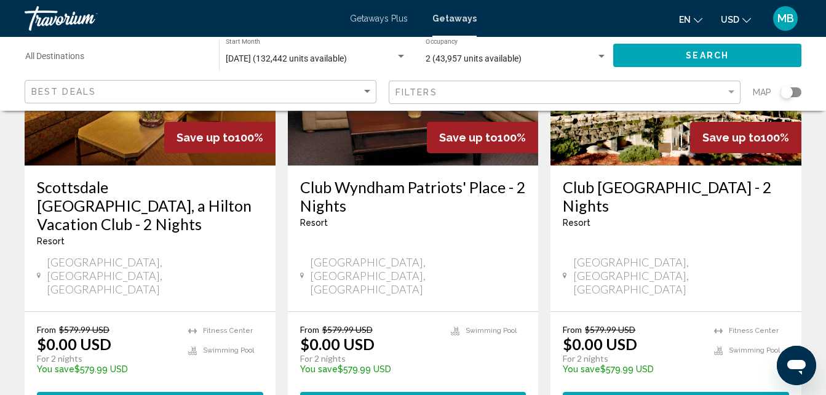
scroll to position [1641, 0]
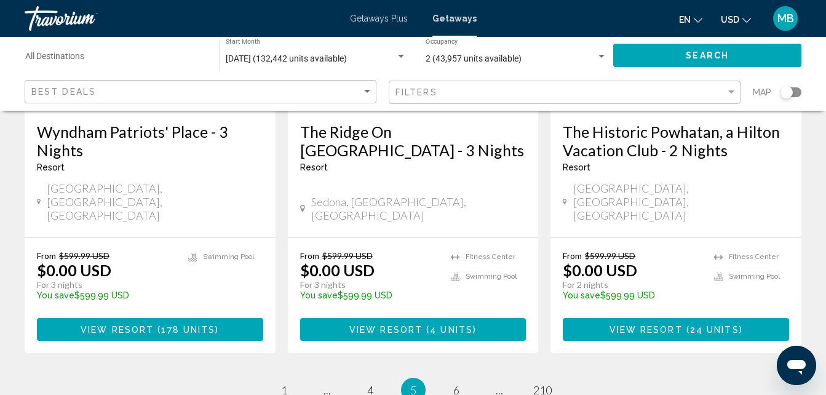
scroll to position [1721, 0]
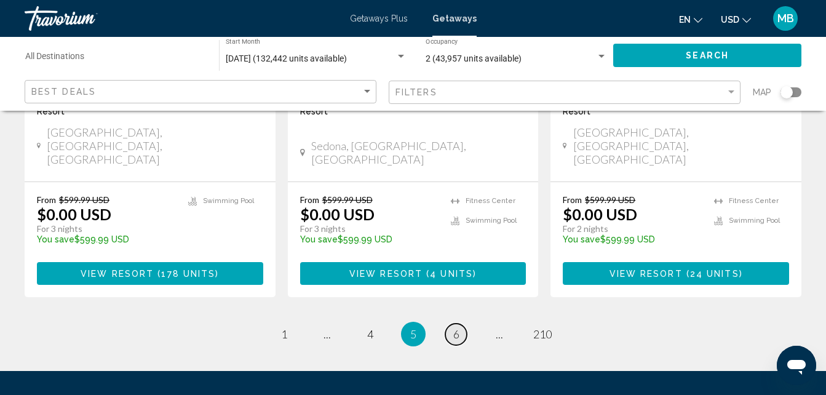
click at [457, 327] on span "6" at bounding box center [456, 334] width 6 height 14
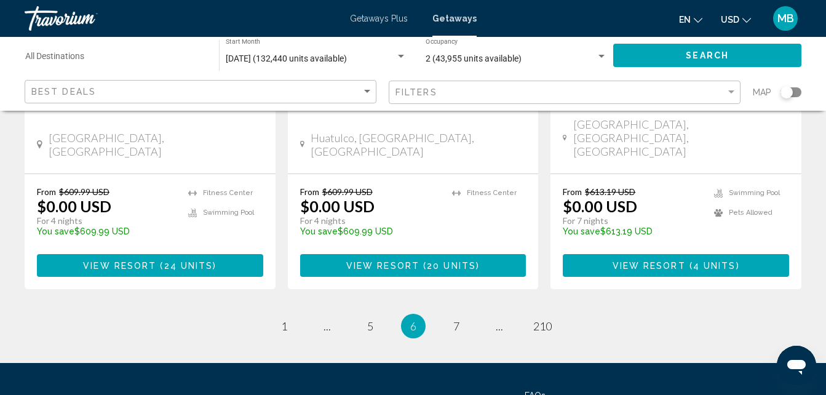
scroll to position [1704, 0]
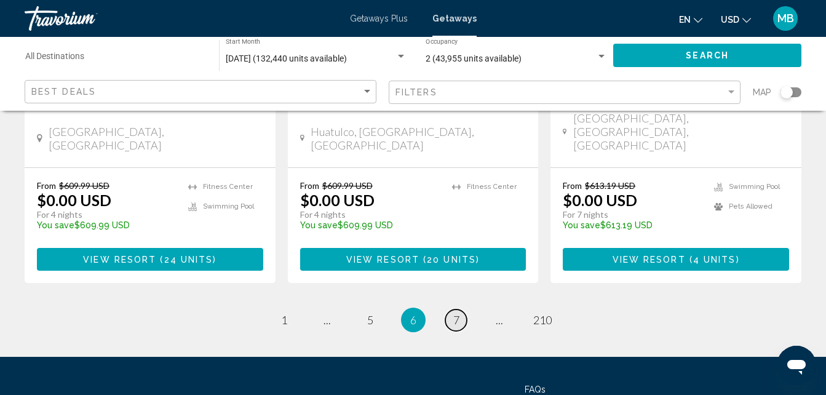
click at [456, 313] on span "7" at bounding box center [456, 320] width 6 height 14
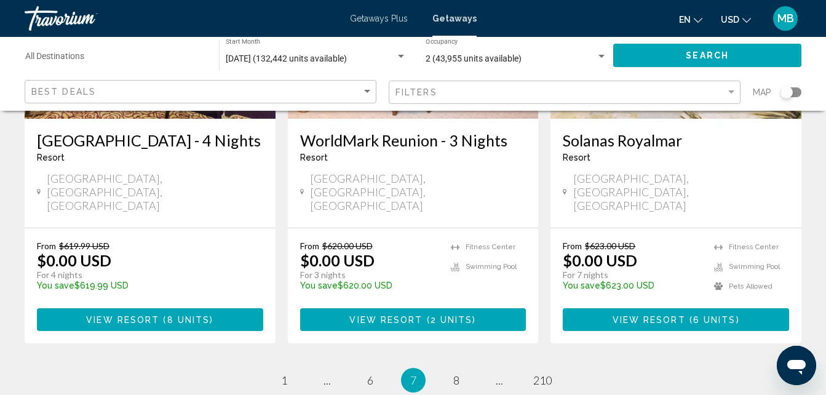
scroll to position [1704, 0]
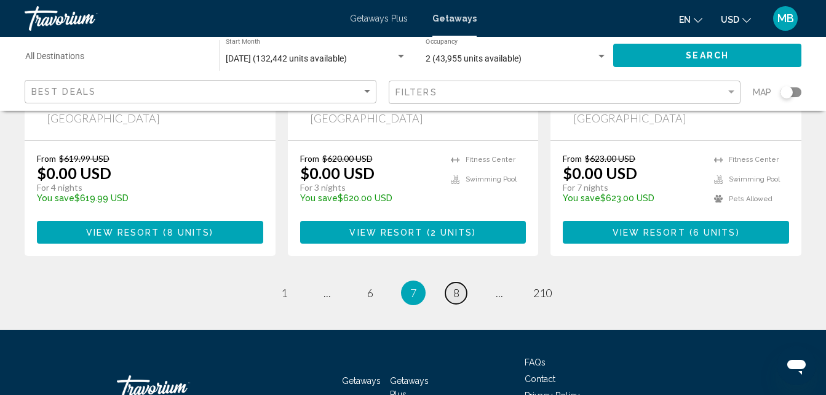
click at [456, 286] on span "8" at bounding box center [456, 293] width 6 height 14
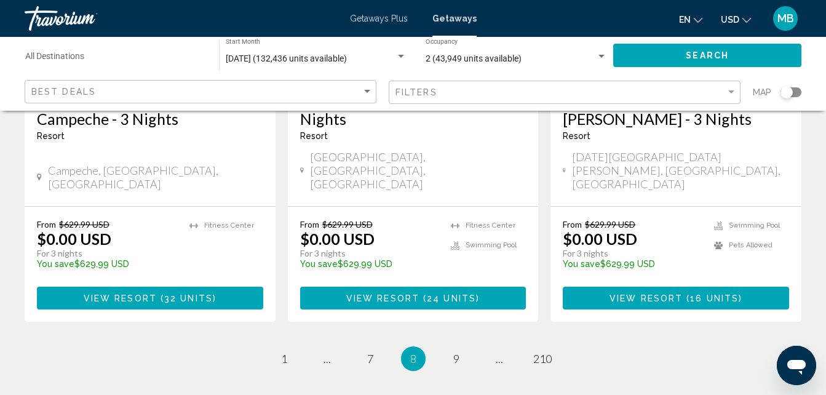
scroll to position [1704, 0]
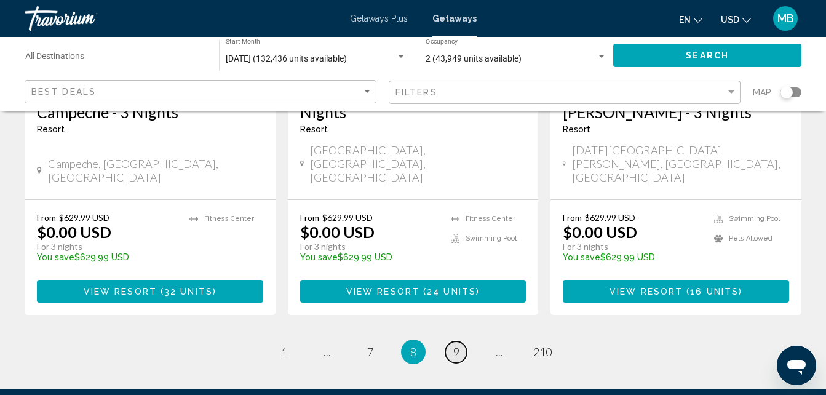
click at [455, 345] on span "9" at bounding box center [456, 352] width 6 height 14
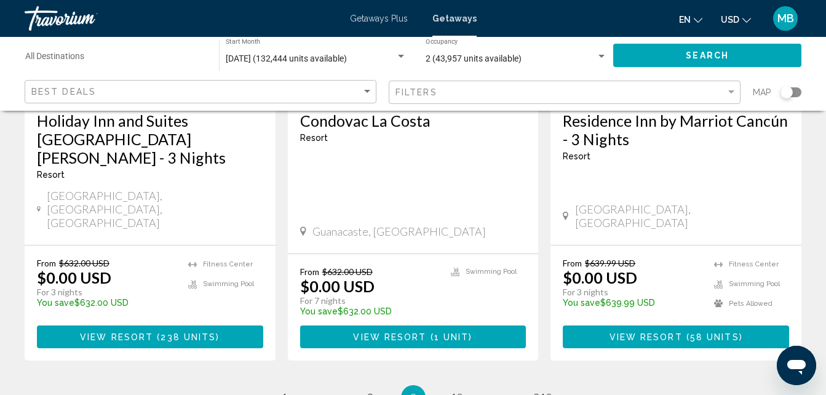
scroll to position [1721, 0]
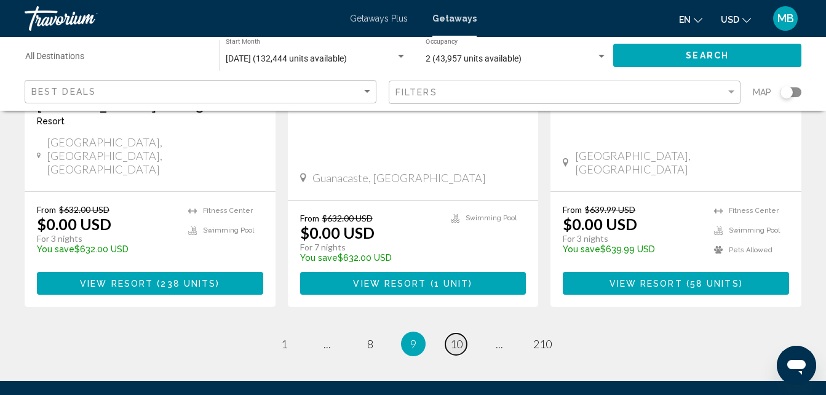
click at [456, 337] on span "10" at bounding box center [456, 344] width 12 height 14
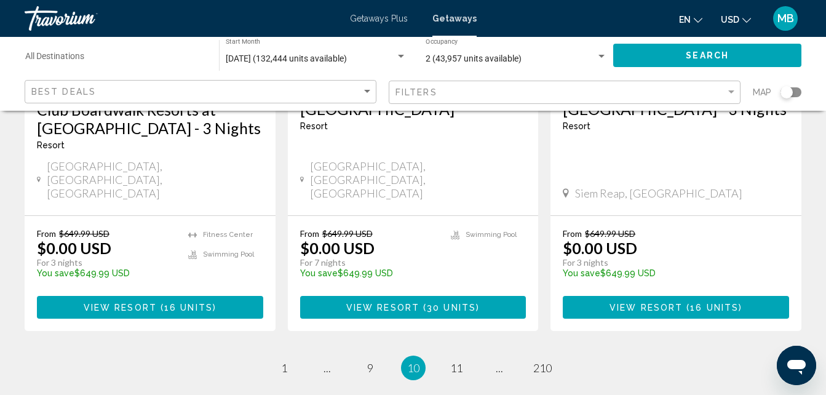
scroll to position [1646, 0]
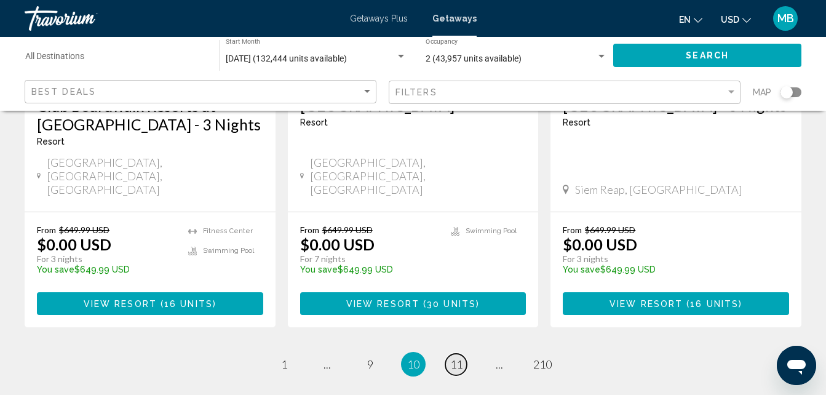
click at [458, 357] on span "11" at bounding box center [456, 364] width 12 height 14
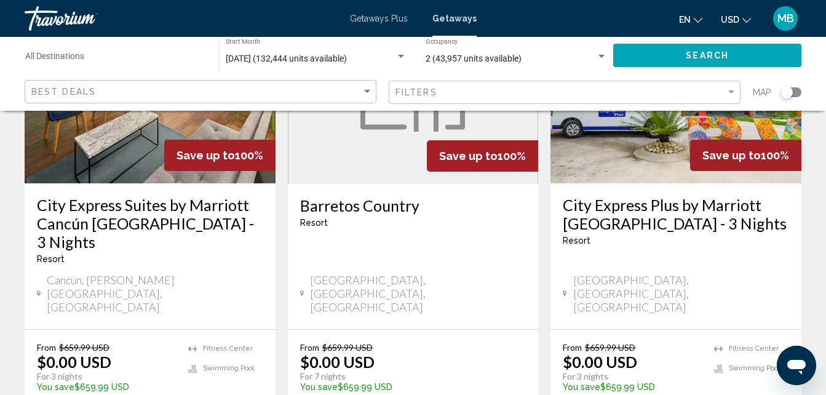
scroll to position [1740, 0]
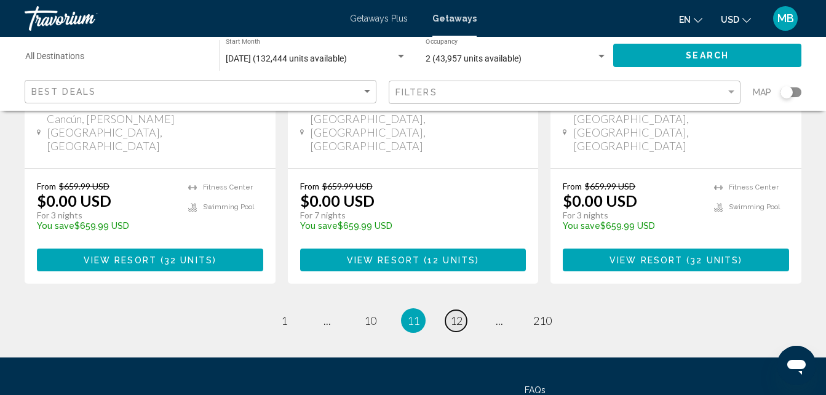
click at [455, 314] on span "12" at bounding box center [456, 321] width 12 height 14
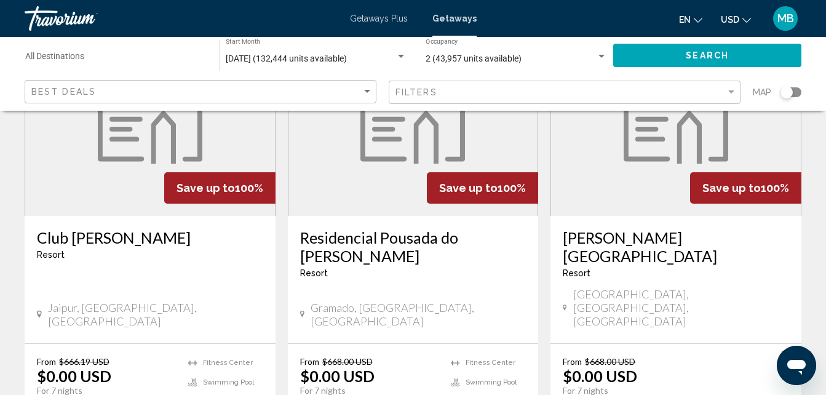
scroll to position [172, 0]
